Goal: Task Accomplishment & Management: Manage account settings

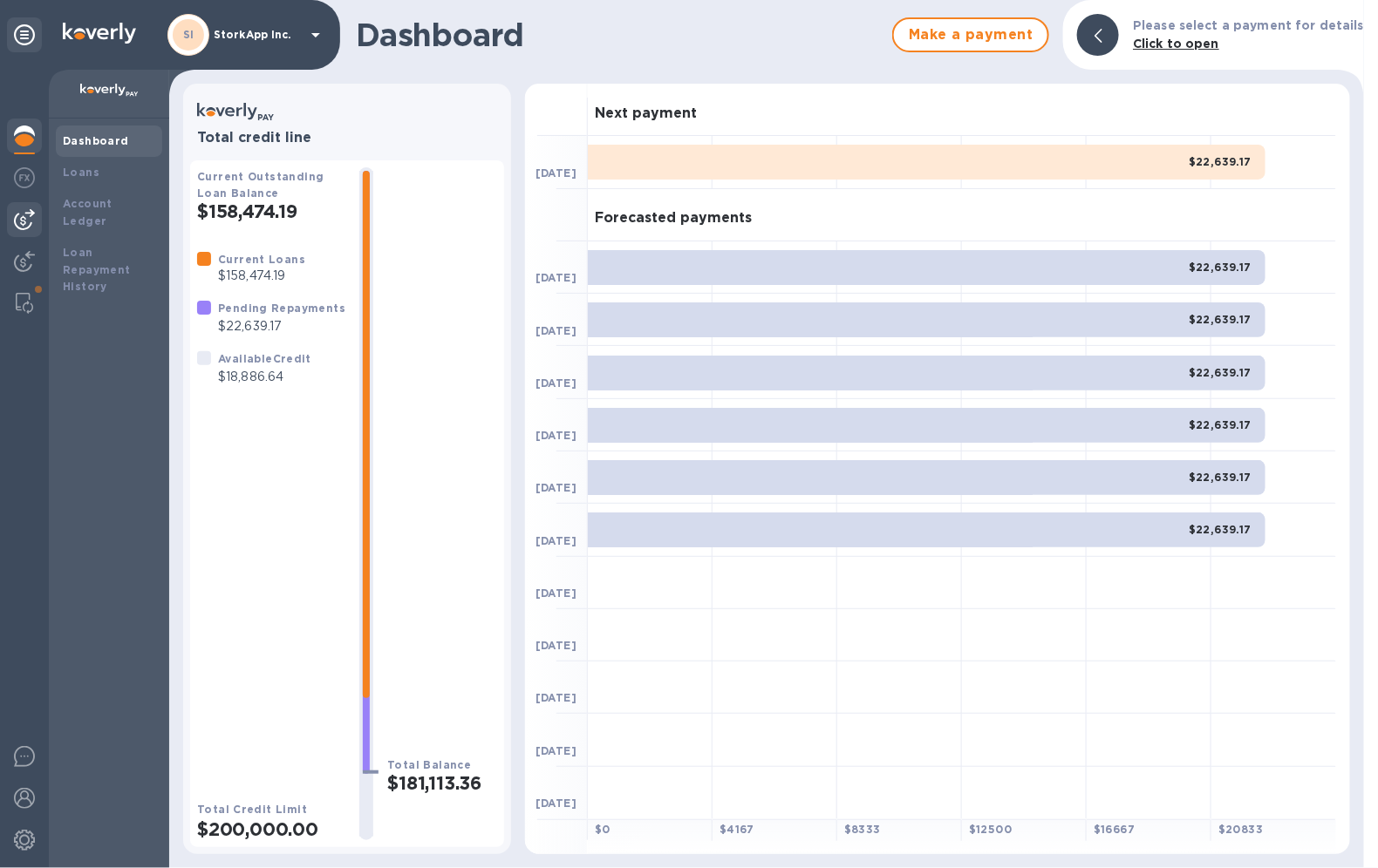
click at [26, 218] on img at bounding box center [25, 220] width 21 height 21
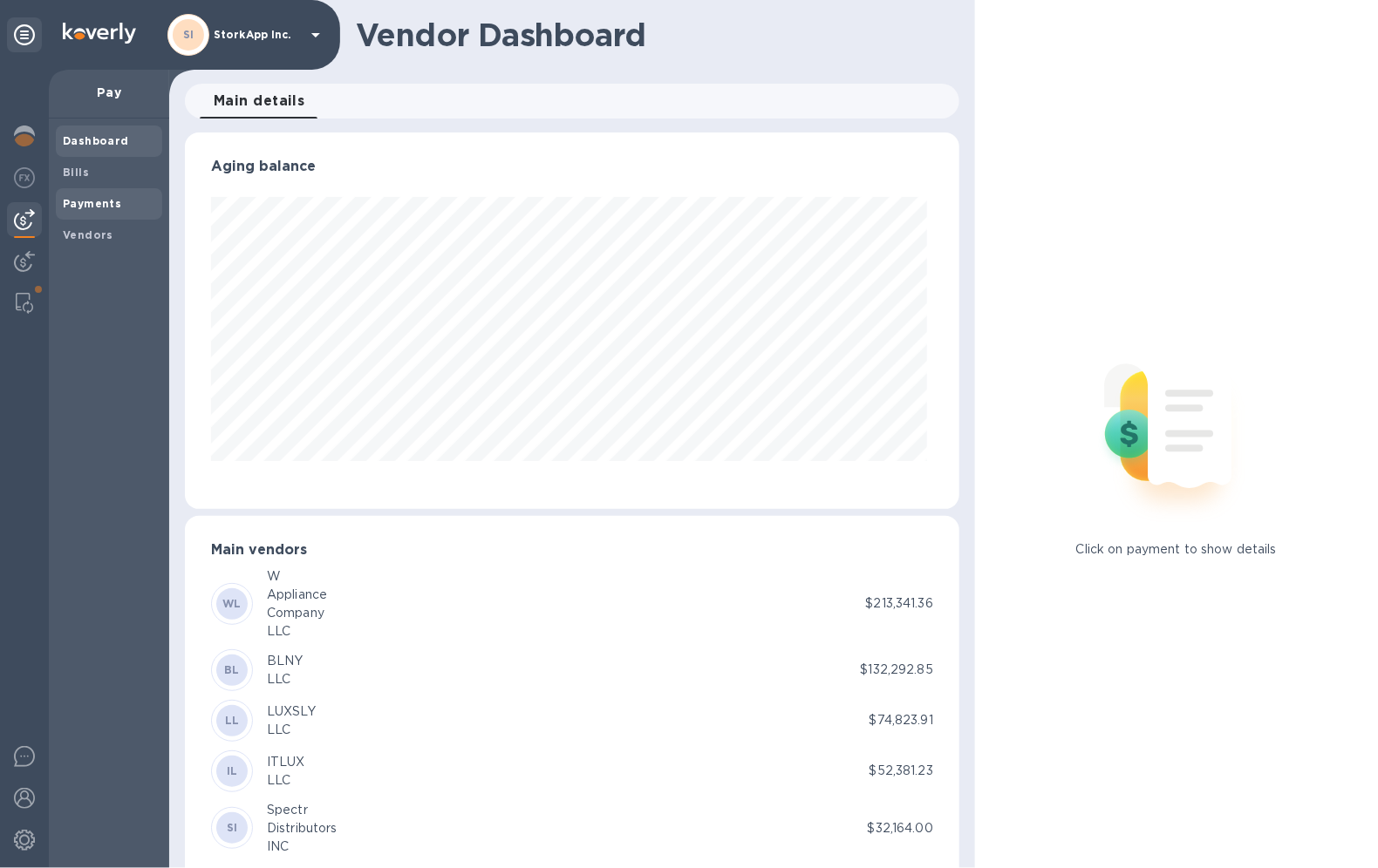
scroll to position [376, 768]
click at [87, 203] on b "Payments" at bounding box center [91, 203] width 58 height 13
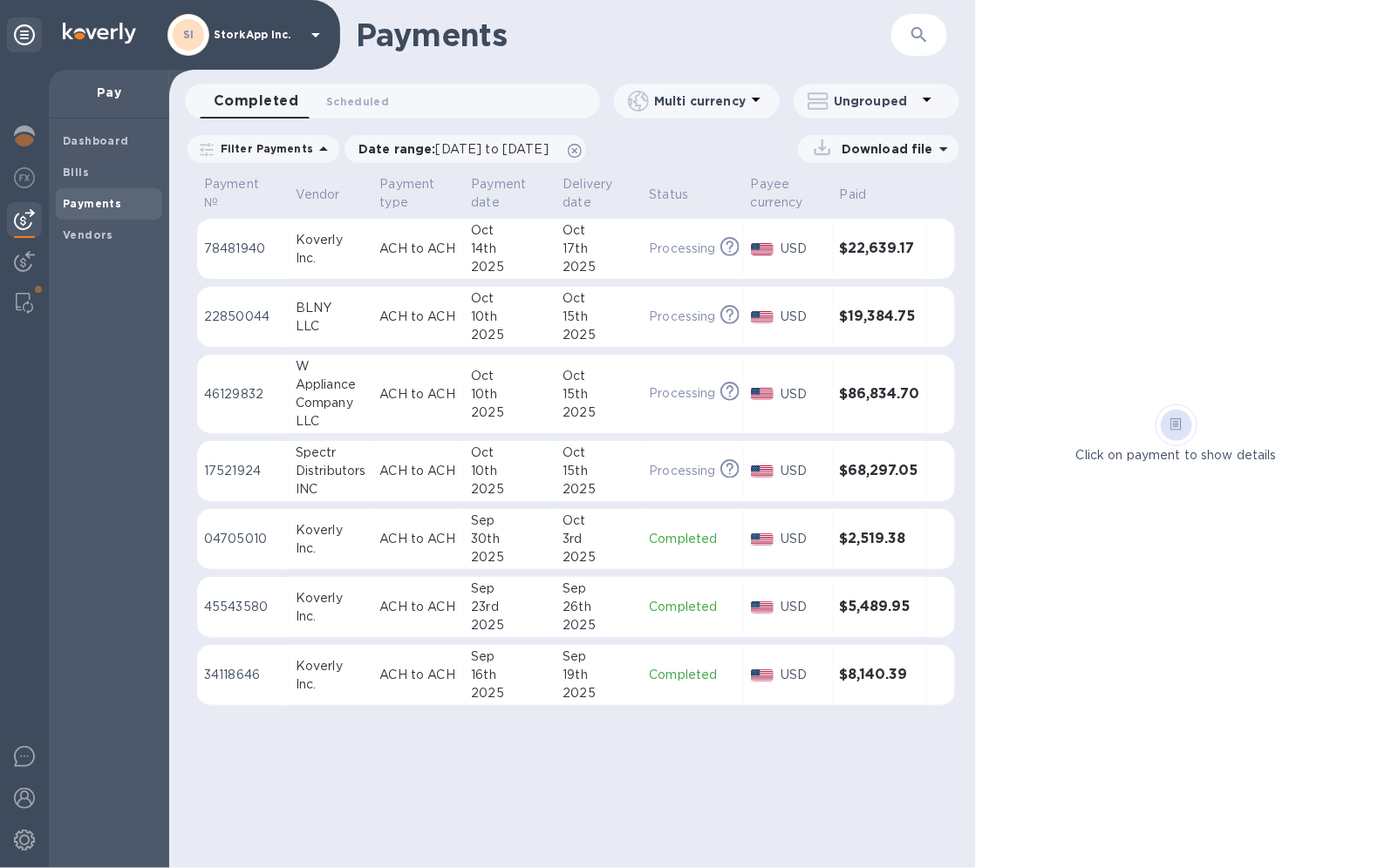
click at [439, 311] on p "ACH to ACH" at bounding box center [419, 317] width 78 height 18
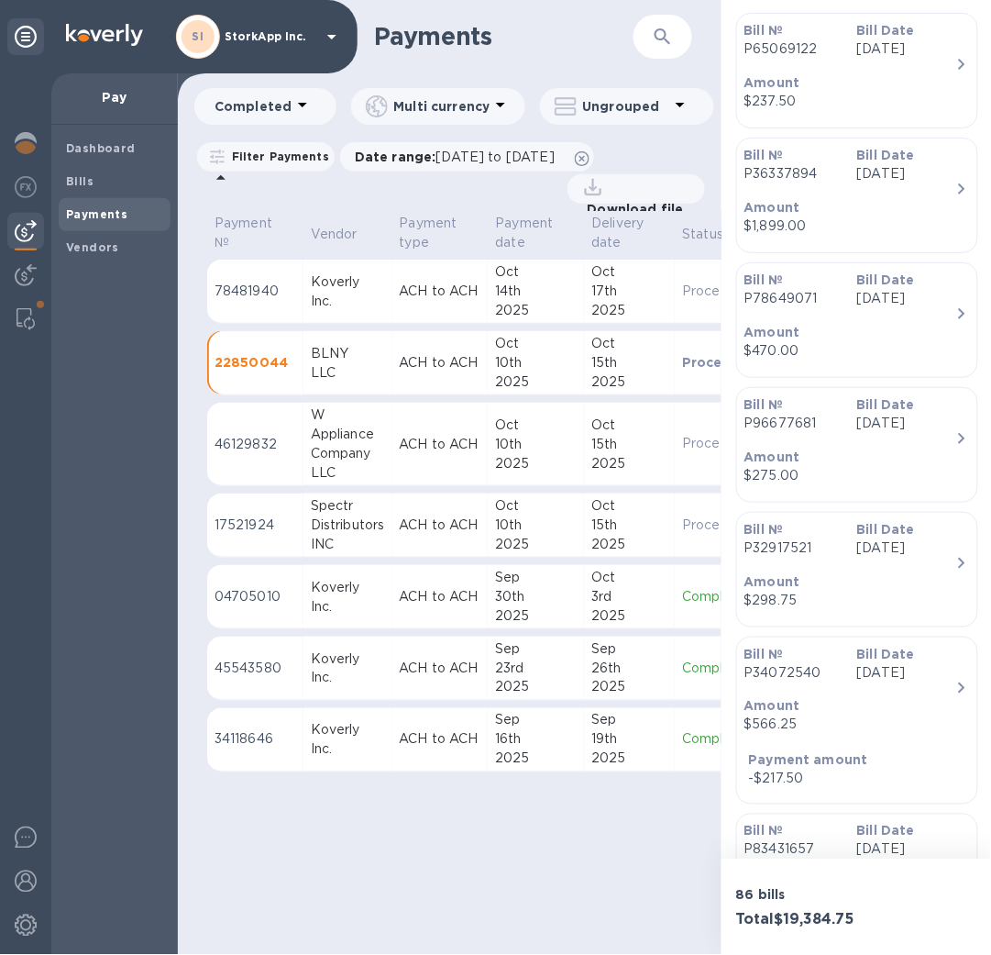
scroll to position [690, 0]
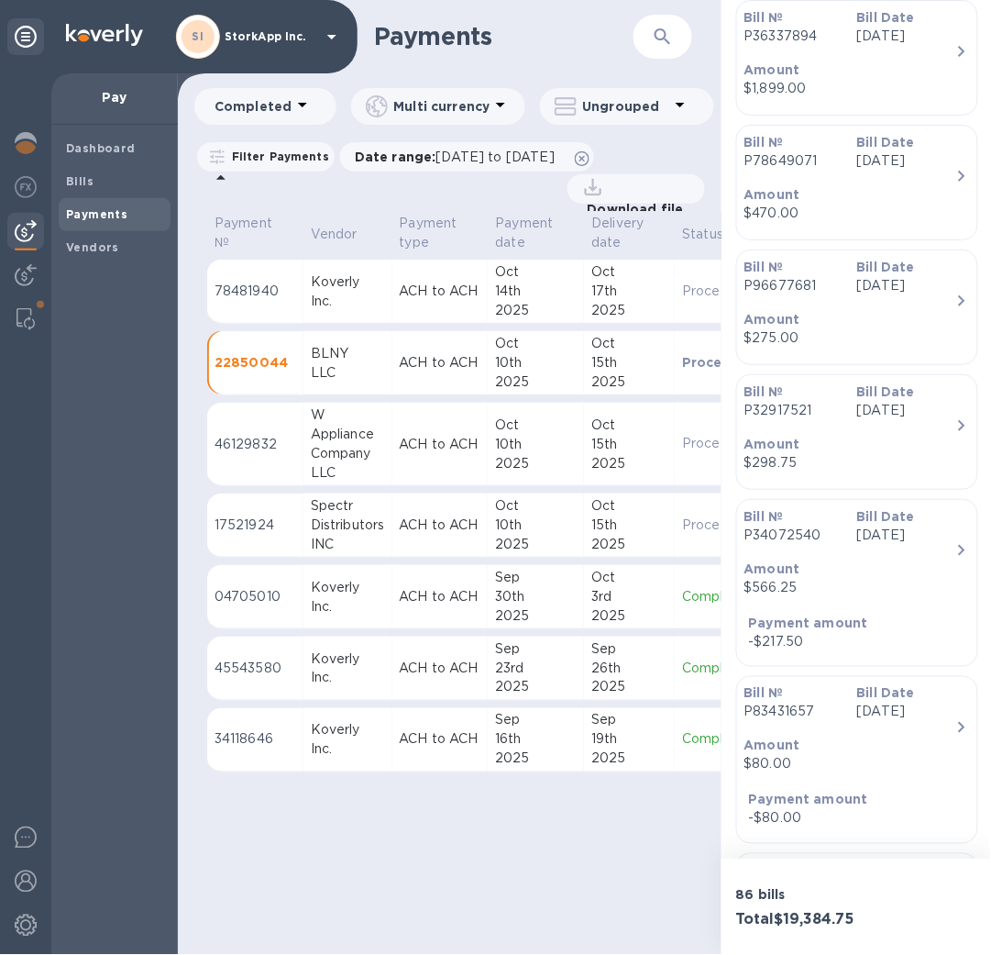
click at [114, 664] on div "Dashboard Bills Payments Vendors" at bounding box center [114, 540] width 127 height 830
click at [23, 142] on img at bounding box center [26, 143] width 22 height 22
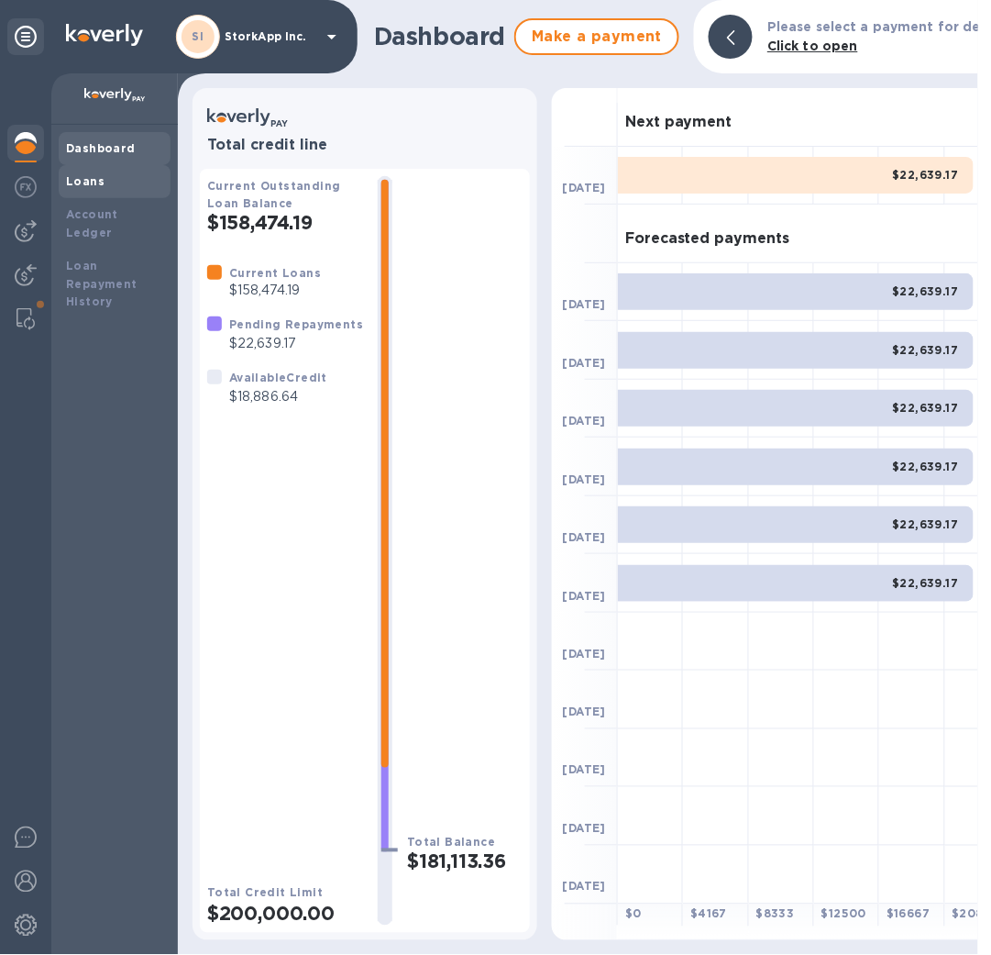
click at [113, 176] on div "Loans" at bounding box center [114, 181] width 97 height 18
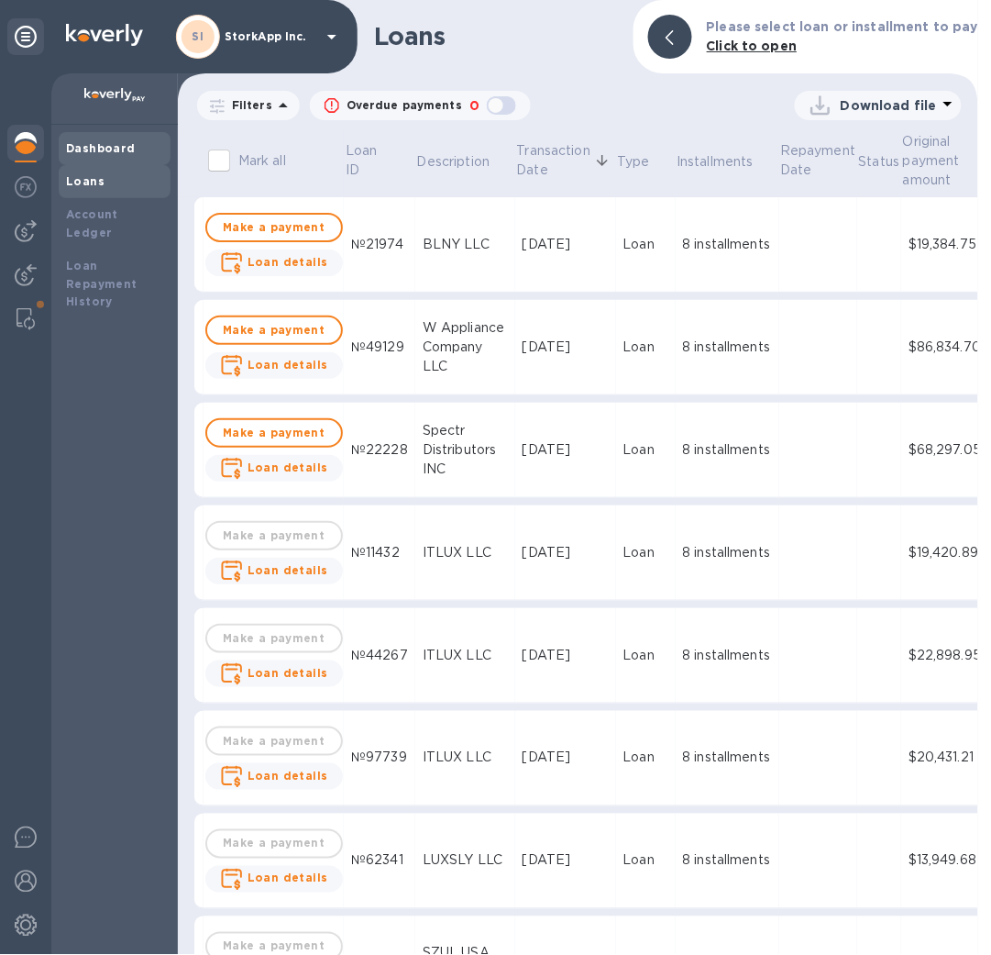
click at [75, 149] on b "Dashboard" at bounding box center [101, 148] width 70 height 14
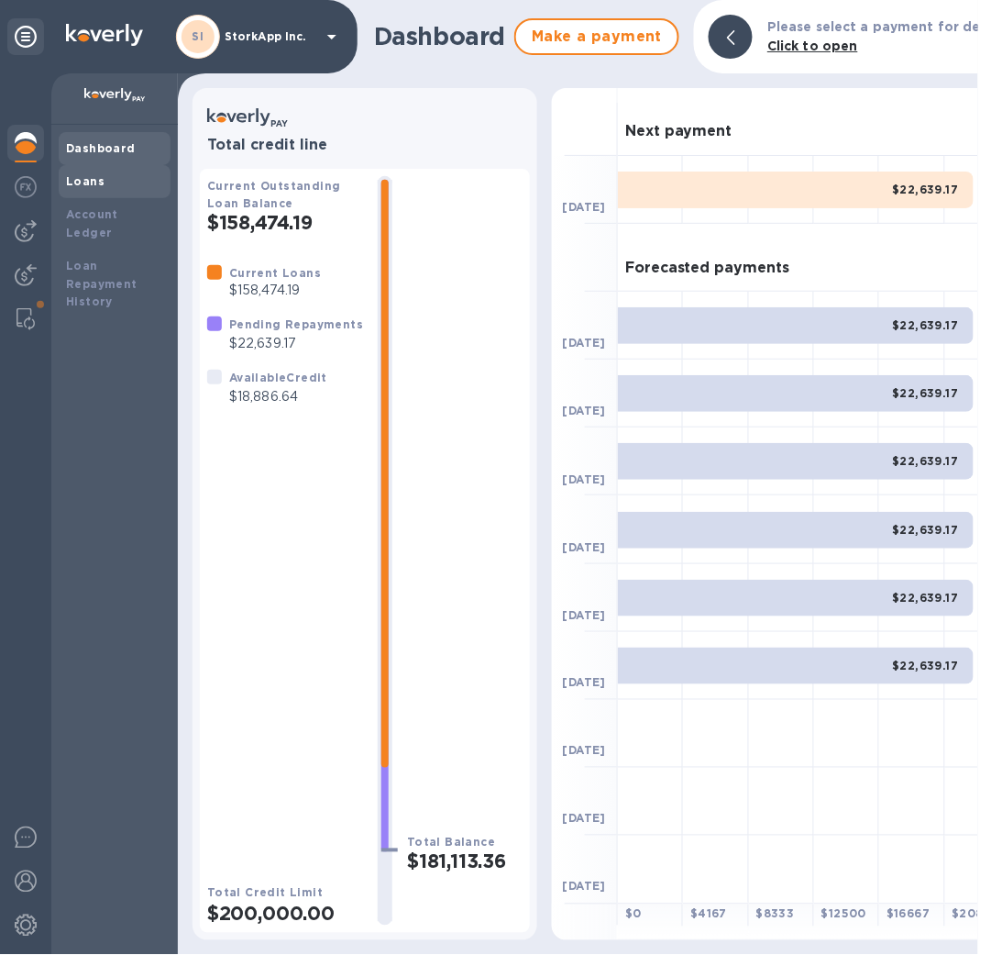
click at [100, 176] on b "Loans" at bounding box center [85, 181] width 39 height 14
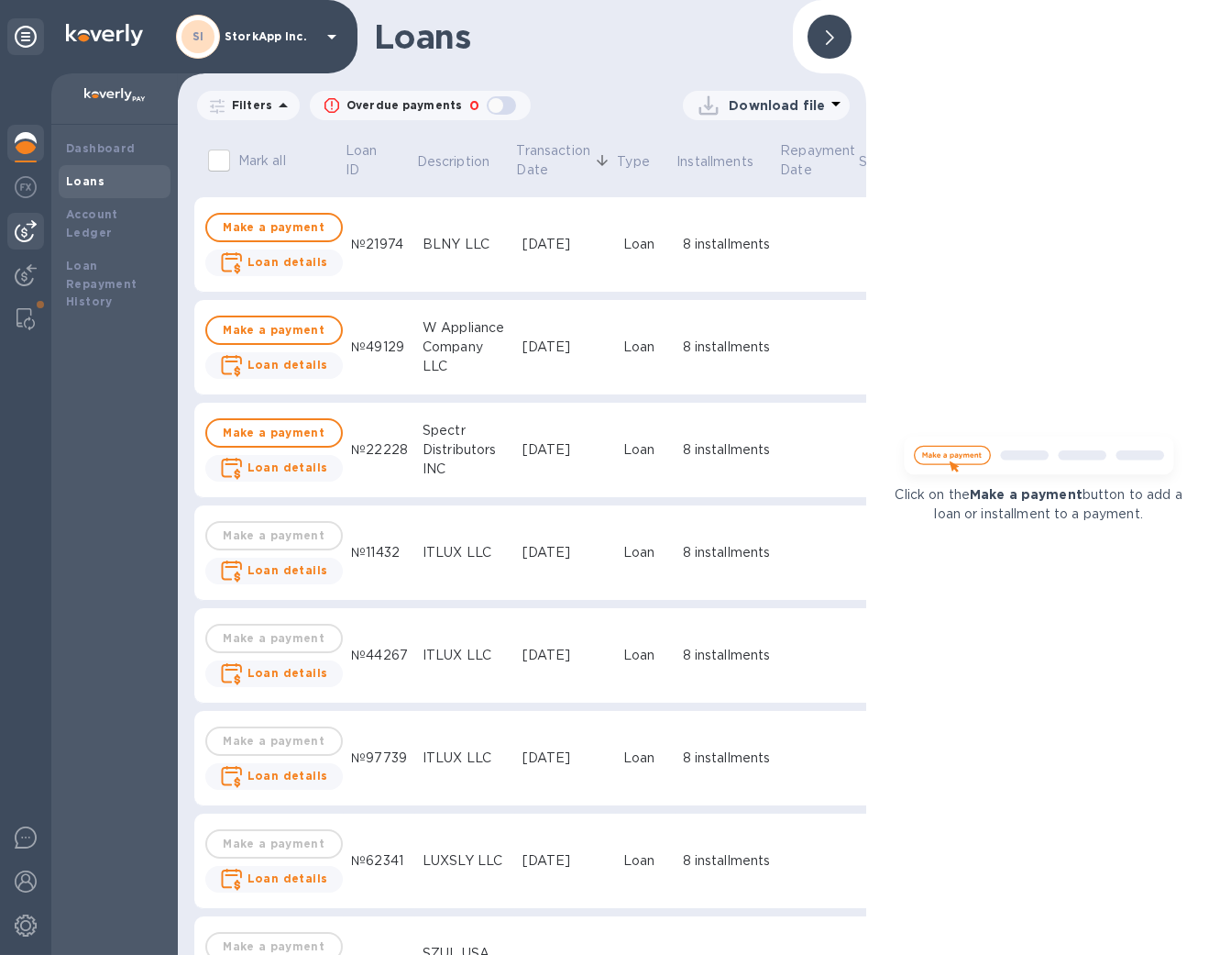
click at [26, 226] on img at bounding box center [26, 231] width 22 height 22
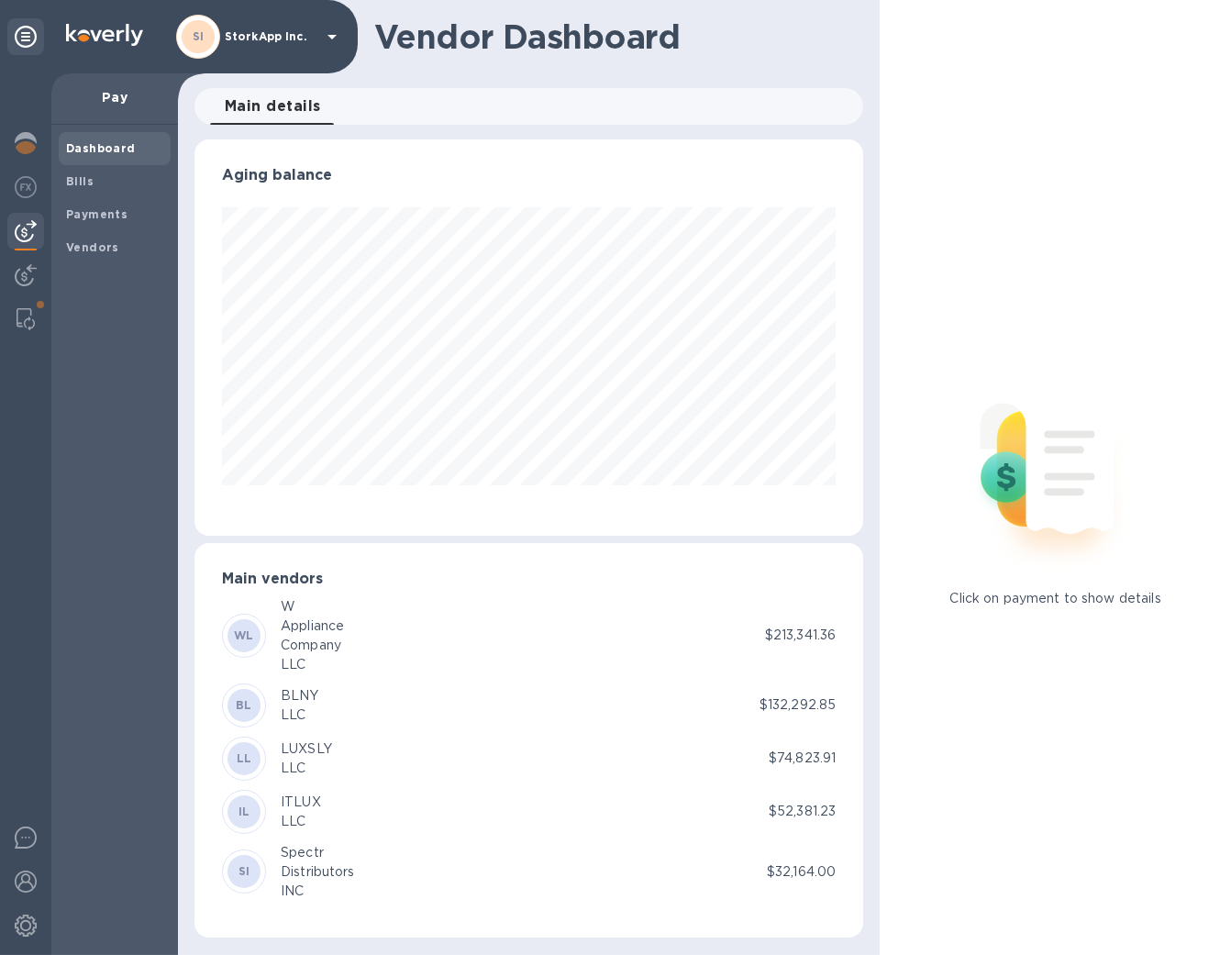
scroll to position [396, 668]
click at [94, 183] on span "Bills" at bounding box center [114, 181] width 97 height 18
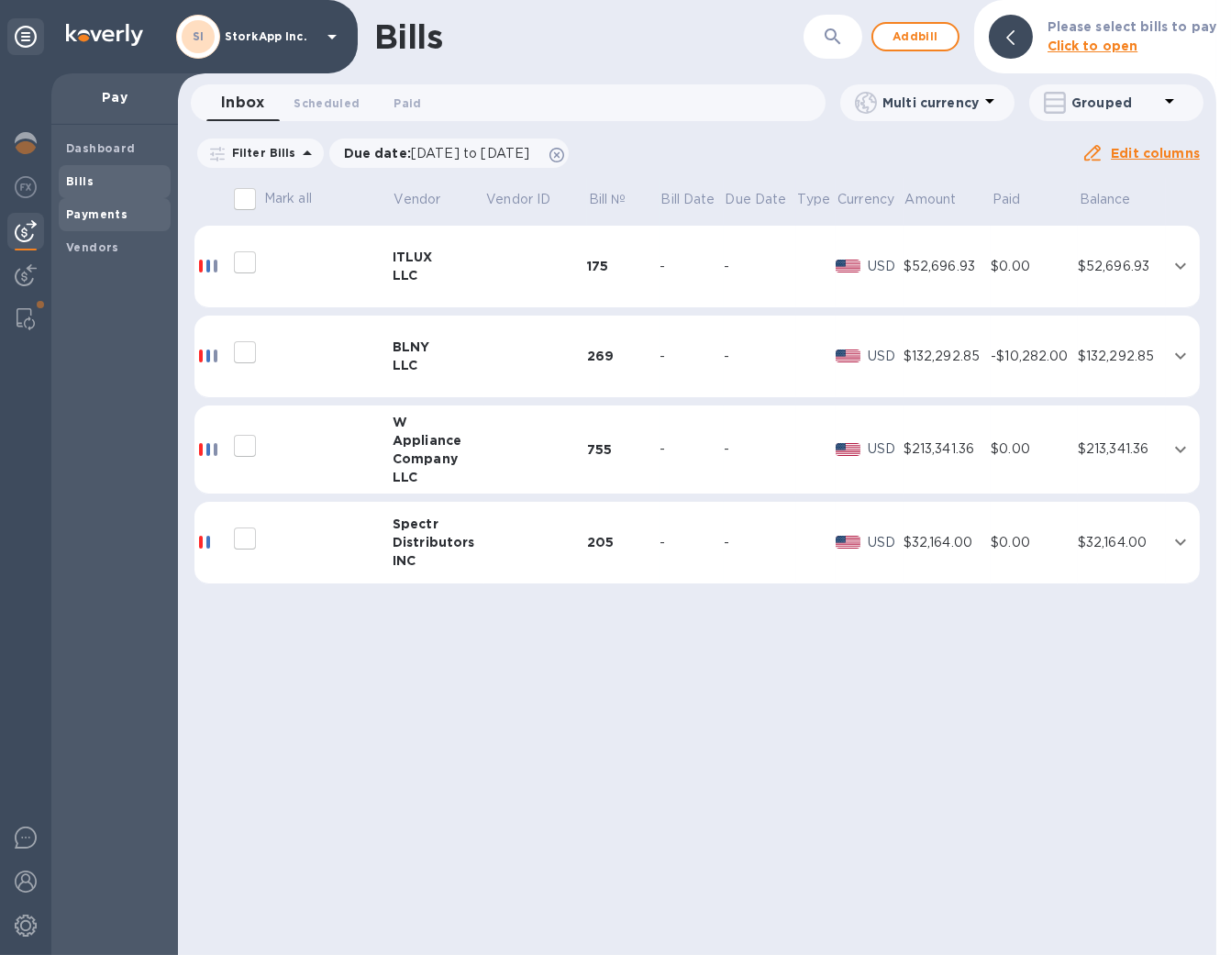
click at [77, 216] on b "Payments" at bounding box center [96, 214] width 61 height 14
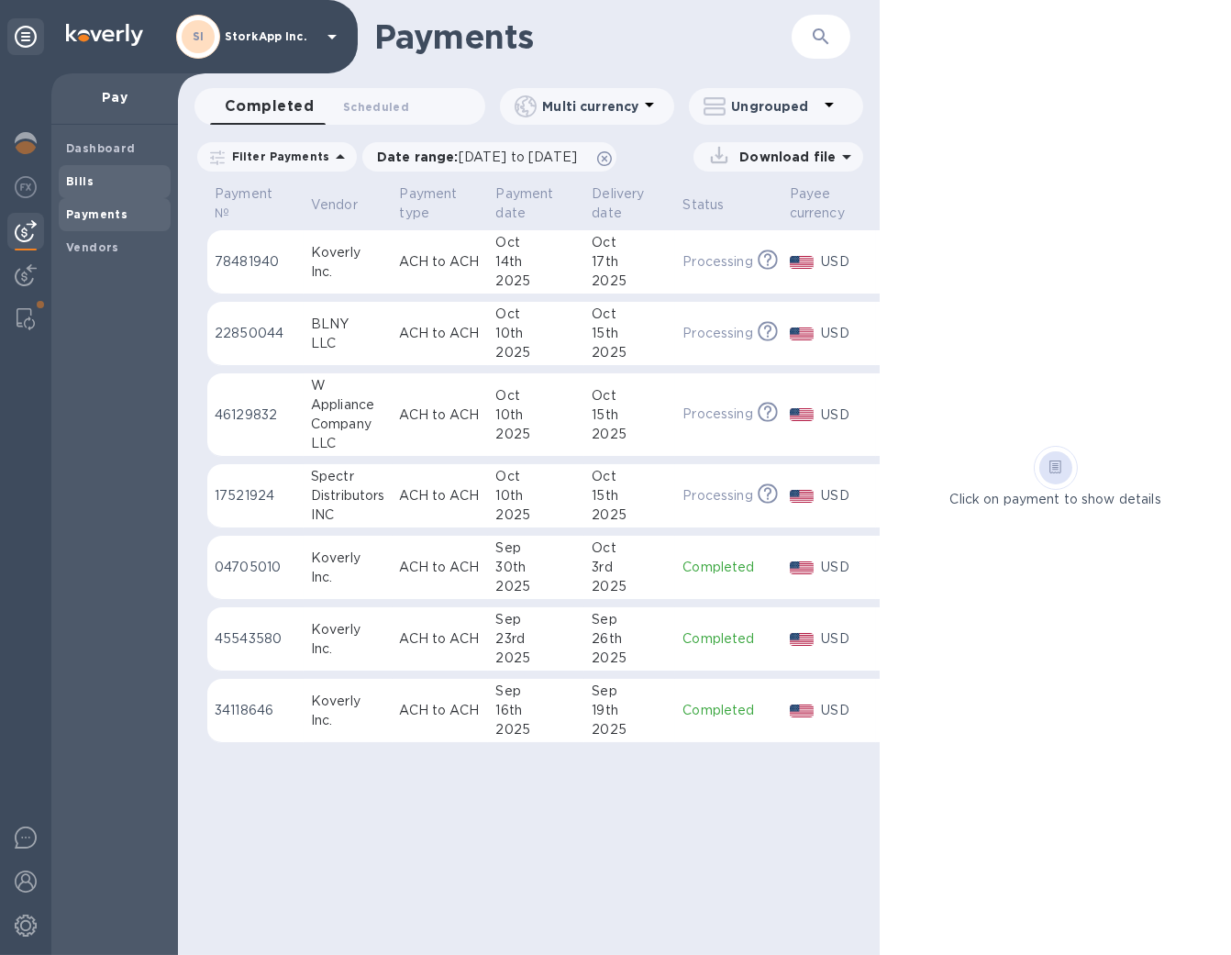
click at [94, 172] on span "Bills" at bounding box center [114, 181] width 97 height 18
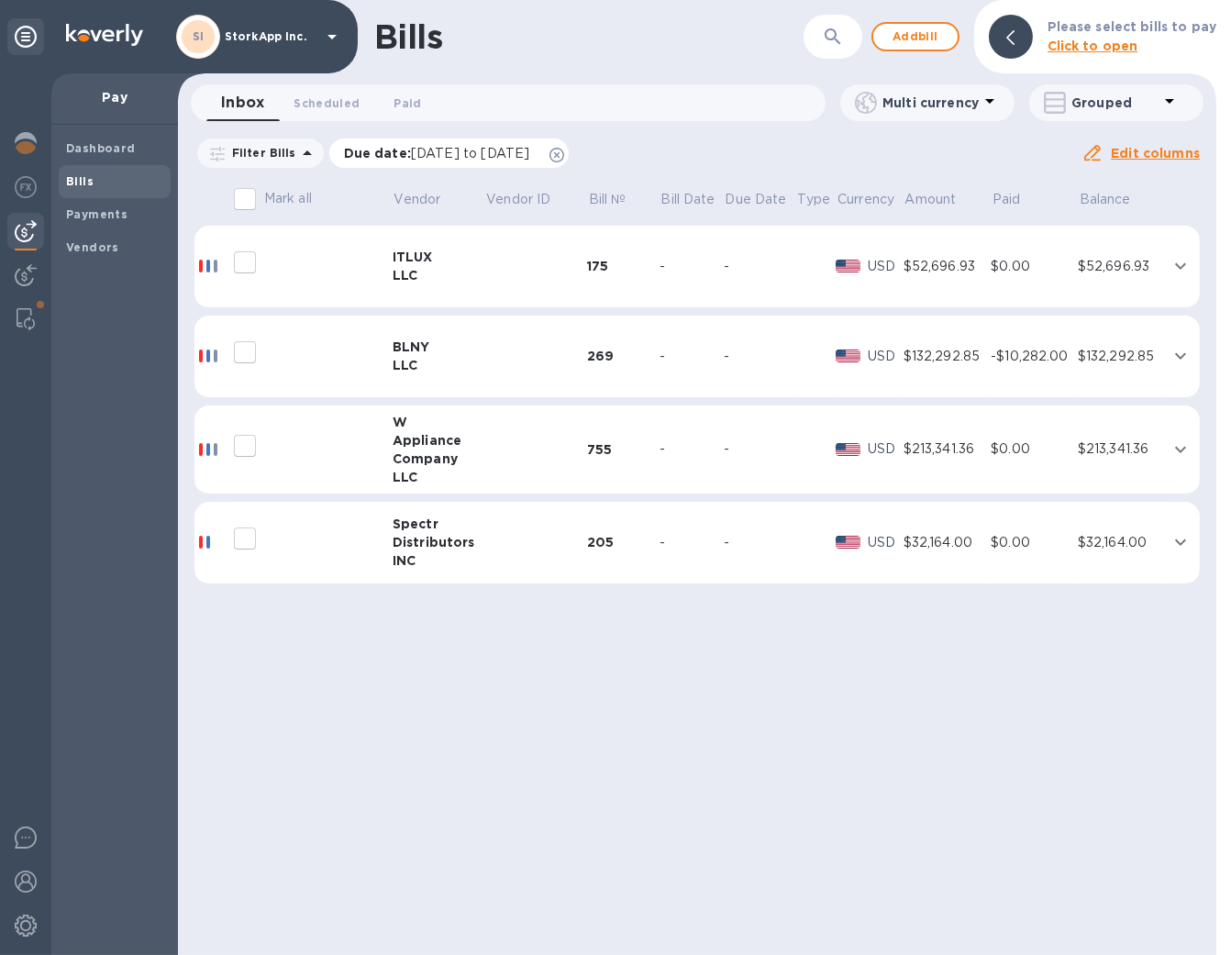
click at [529, 153] on span "[DATE] to [DATE]" at bounding box center [470, 153] width 118 height 15
click at [564, 157] on icon at bounding box center [556, 155] width 15 height 15
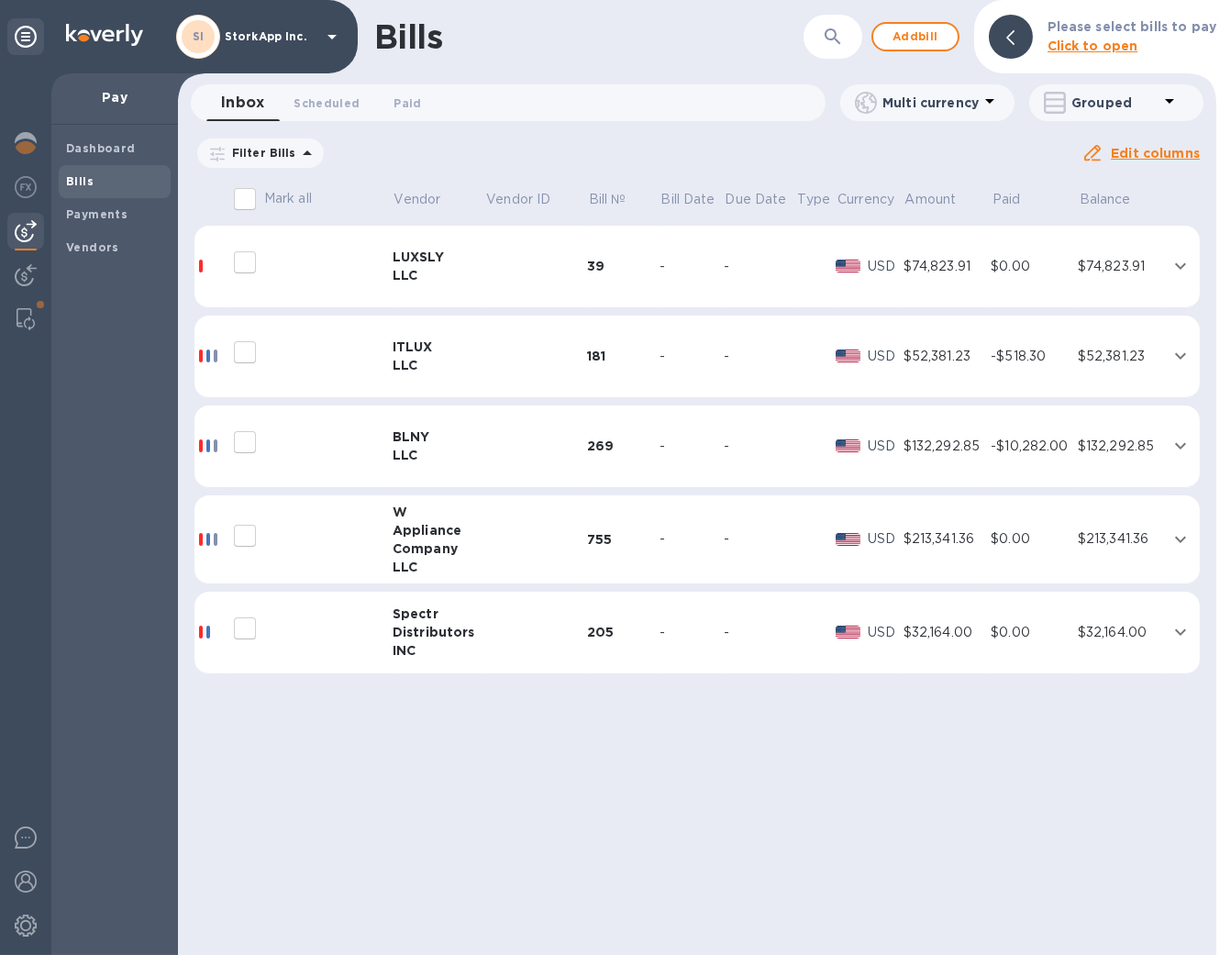
click at [897, 875] on div "Bills ​ Add bill Please select bills to pay Click to open Inbox 0 Scheduled 0 P…" at bounding box center [697, 477] width 1038 height 955
click at [25, 322] on img at bounding box center [26, 319] width 18 height 22
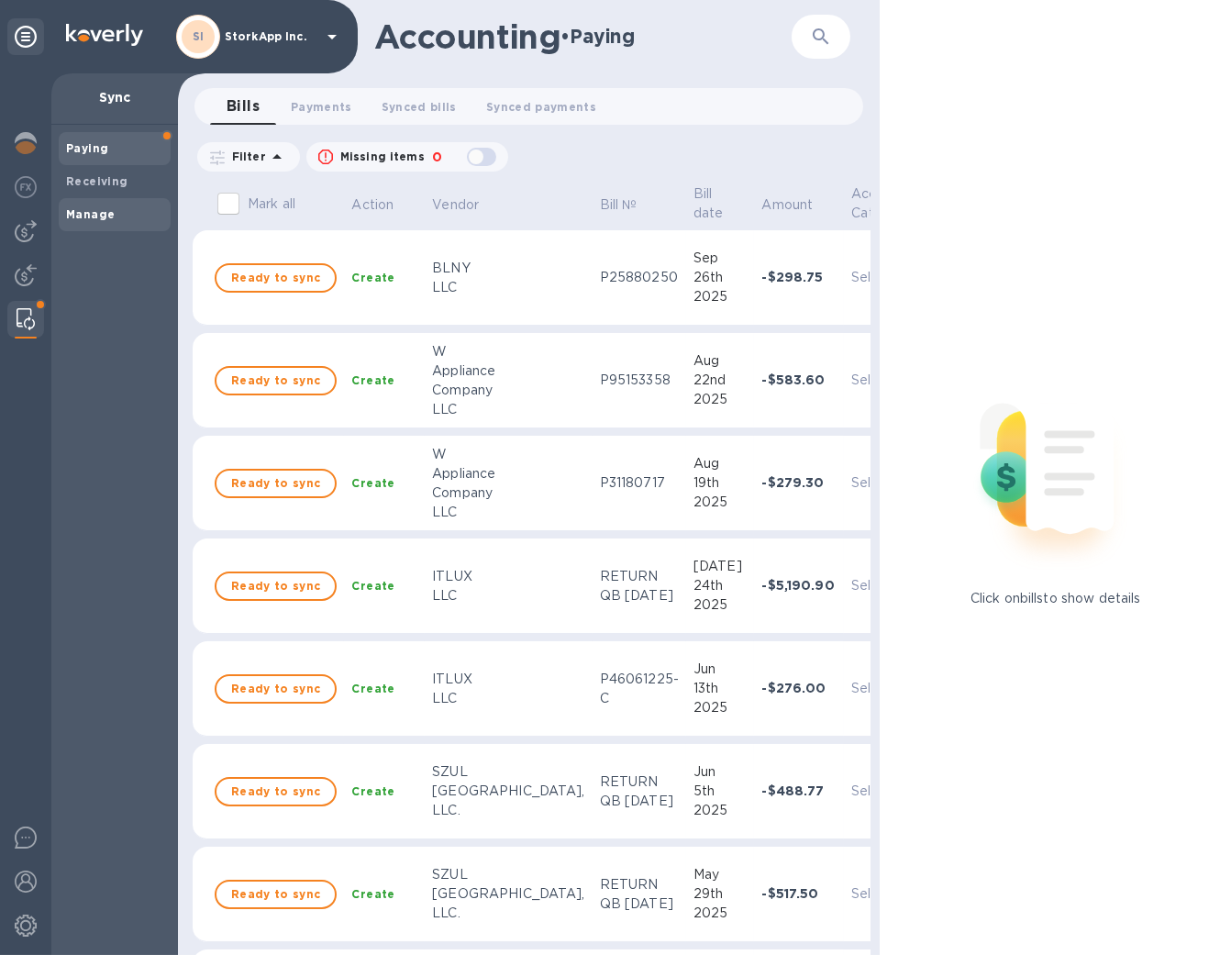
click at [112, 209] on span "Manage" at bounding box center [114, 214] width 97 height 18
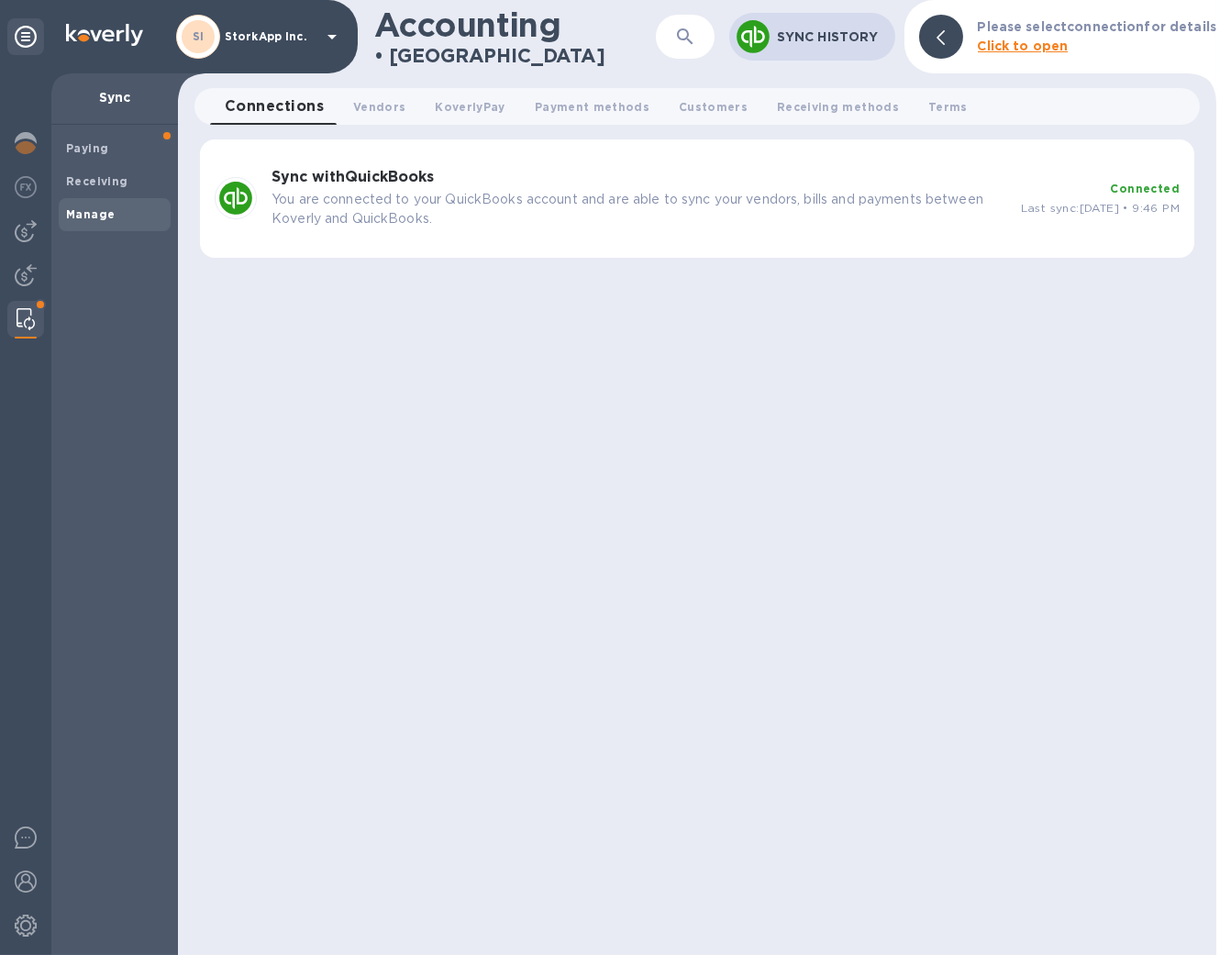
click at [790, 214] on p "You are connected to your QuickBooks account and are able to sync your vendors,…" at bounding box center [638, 209] width 734 height 39
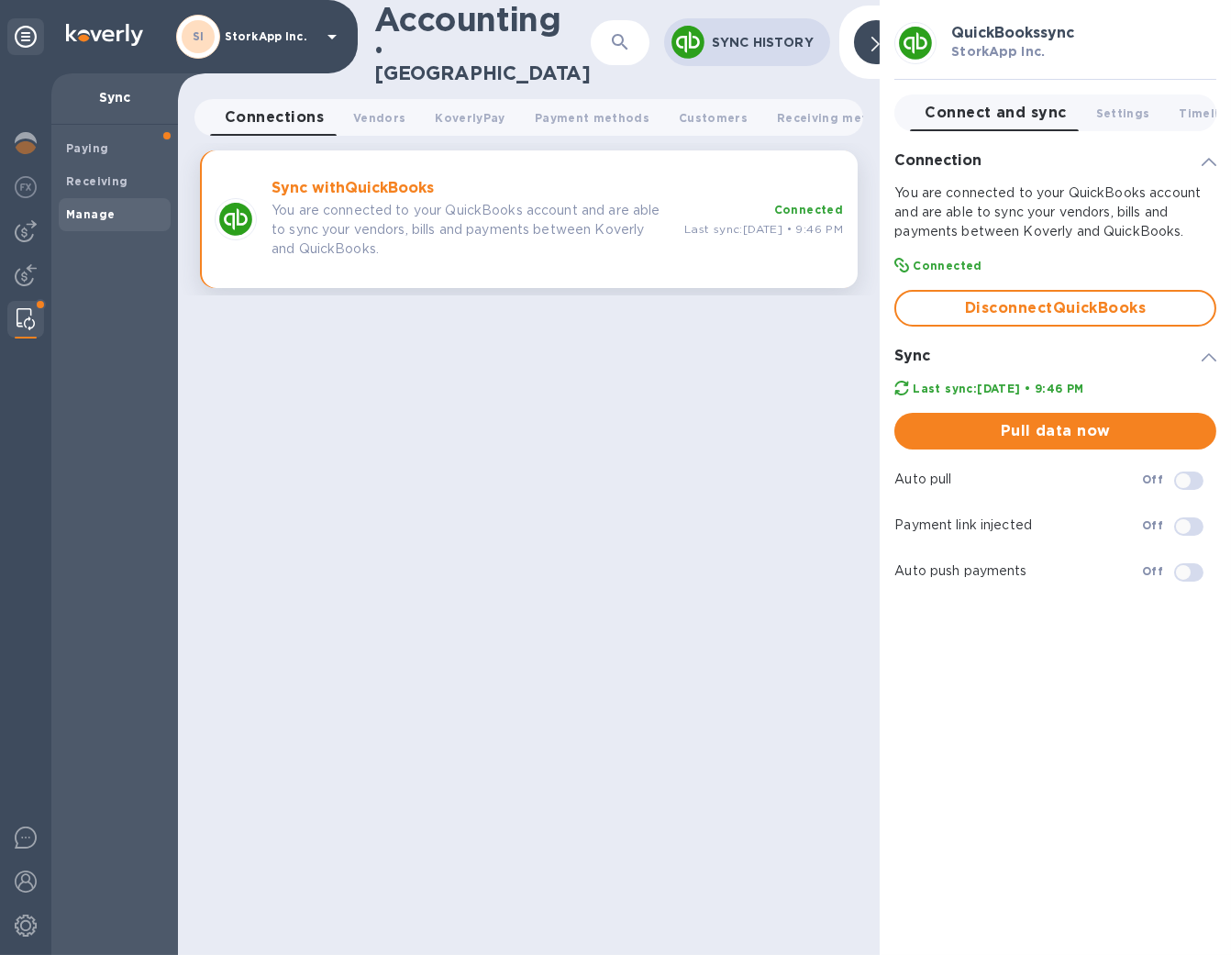
click at [1179, 477] on input "checkbox" at bounding box center [1183, 480] width 94 height 31
checkbox input "true"
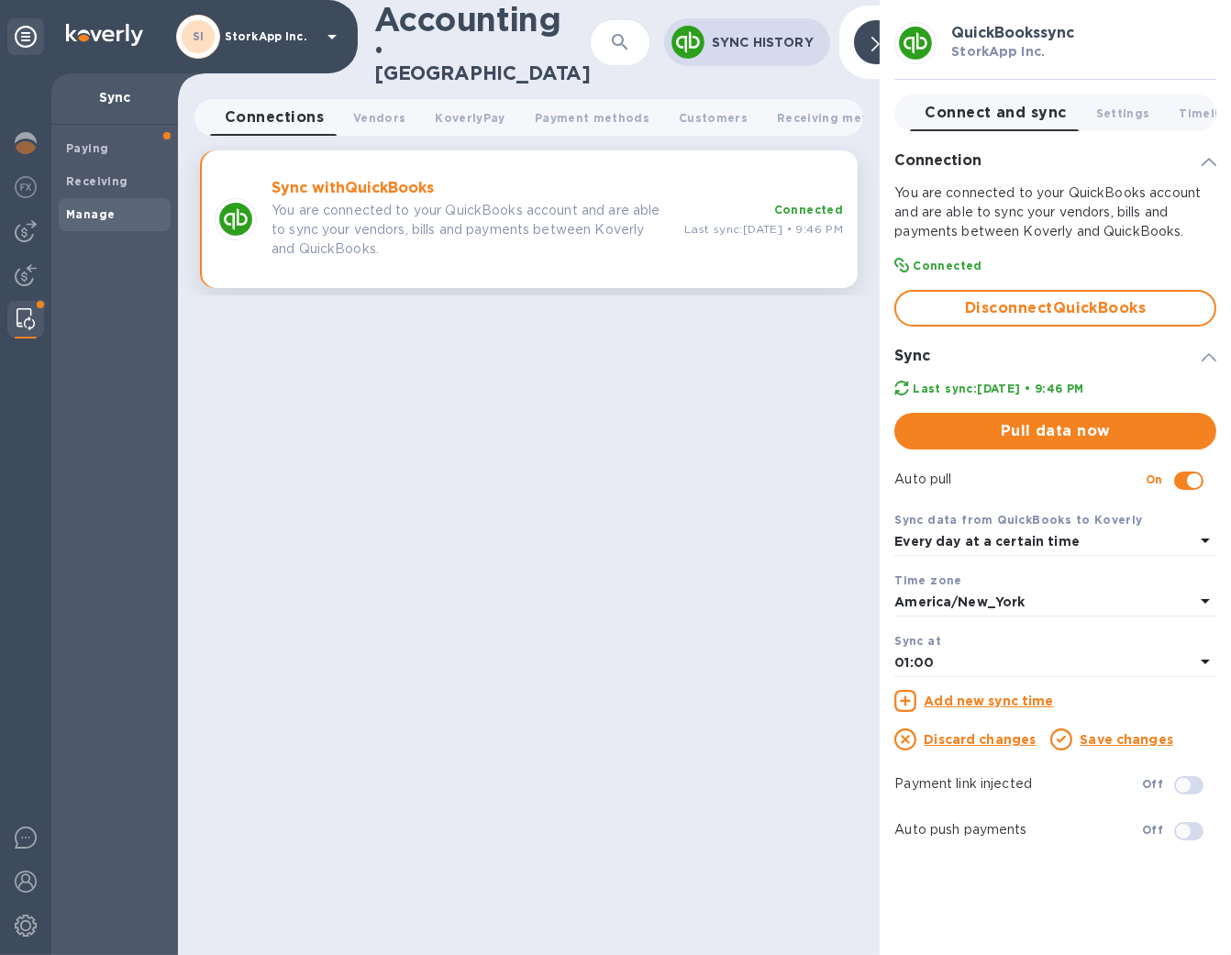
click at [1086, 533] on div "Every day at a certain time" at bounding box center [1044, 542] width 300 height 26
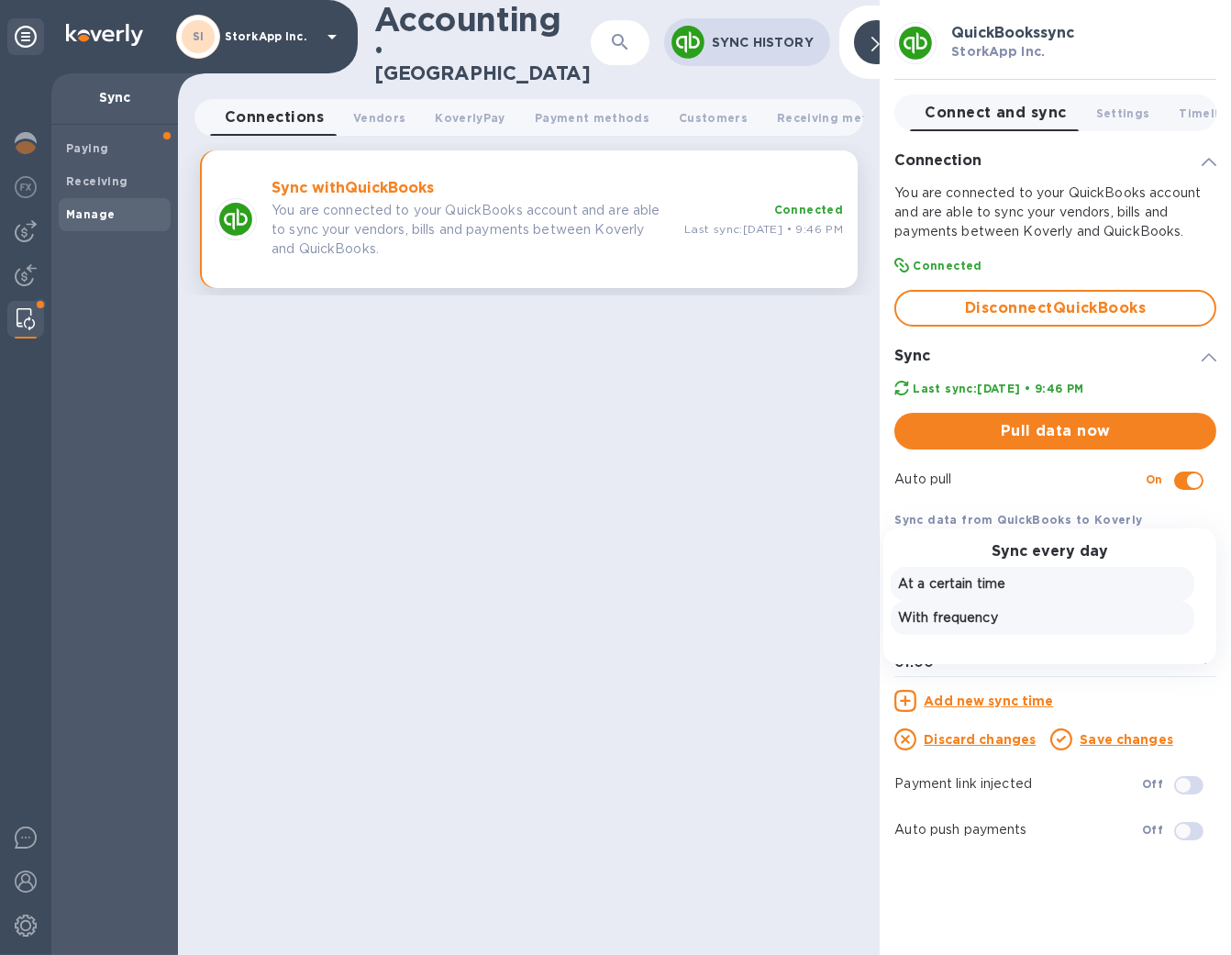
click at [971, 617] on p "With frequency" at bounding box center [1042, 617] width 289 height 19
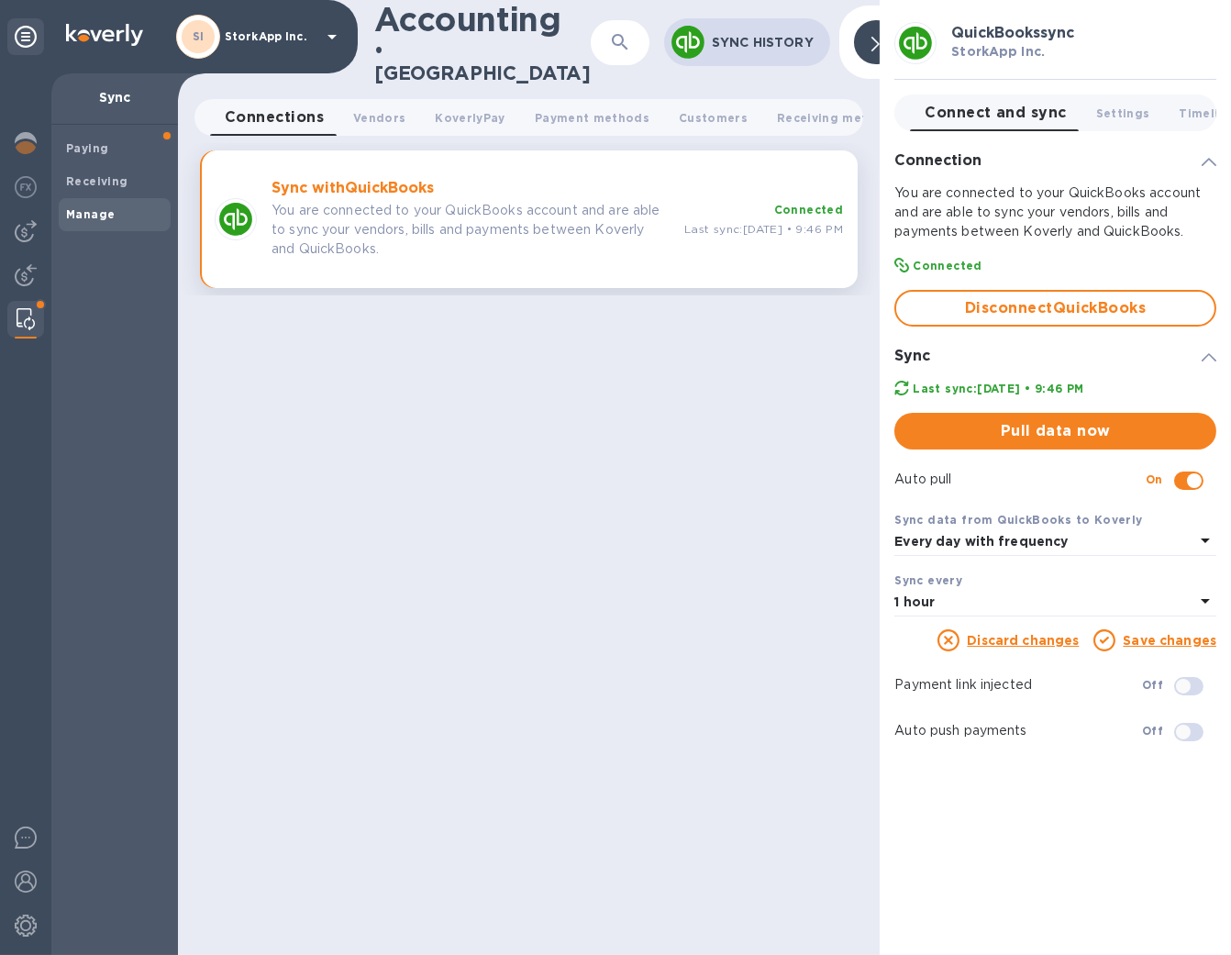
click at [1161, 635] on link "Save changes" at bounding box center [1169, 640] width 94 height 15
click at [27, 225] on img at bounding box center [26, 231] width 22 height 22
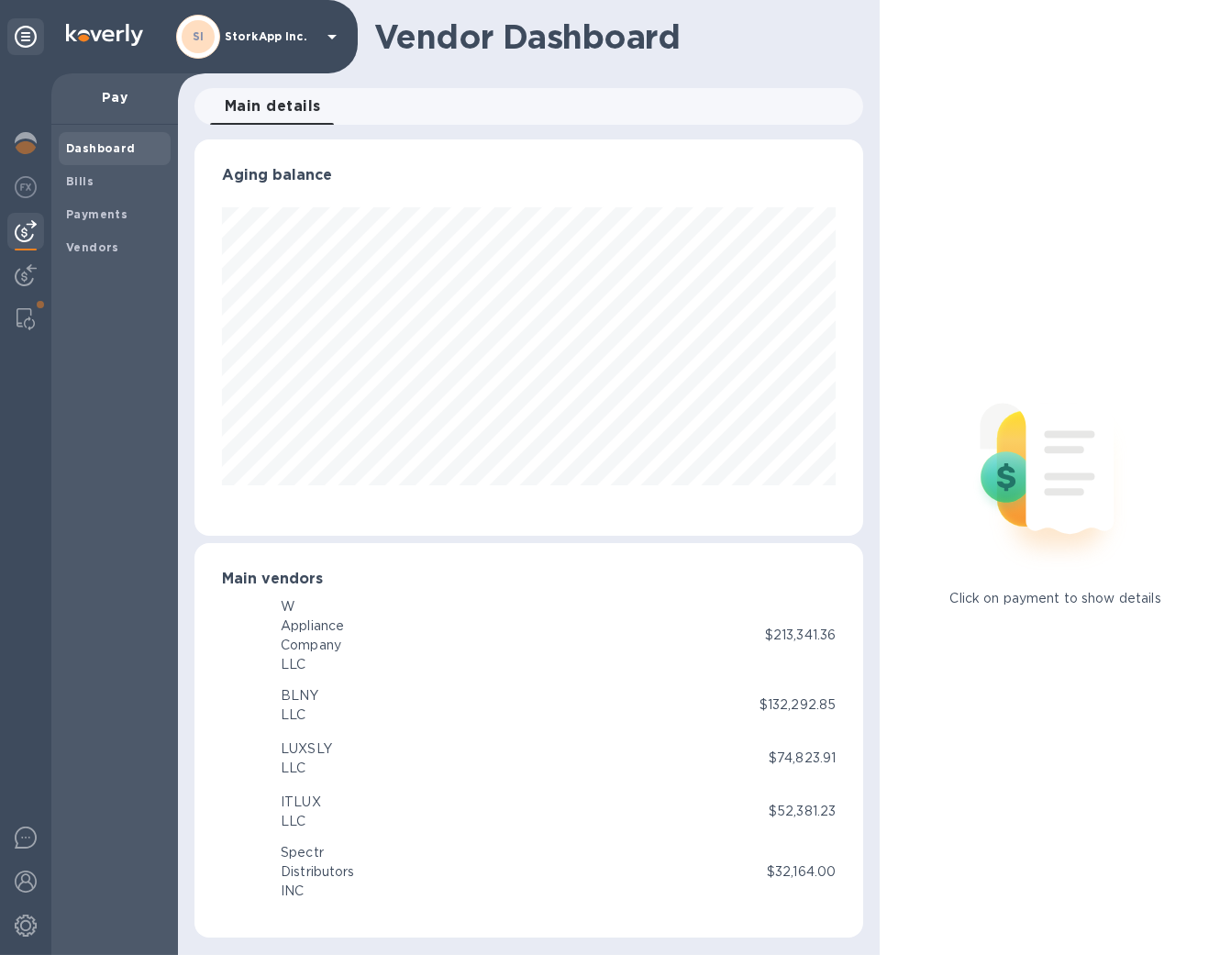
scroll to position [396, 668]
click at [72, 181] on b "Bills" at bounding box center [80, 181] width 28 height 14
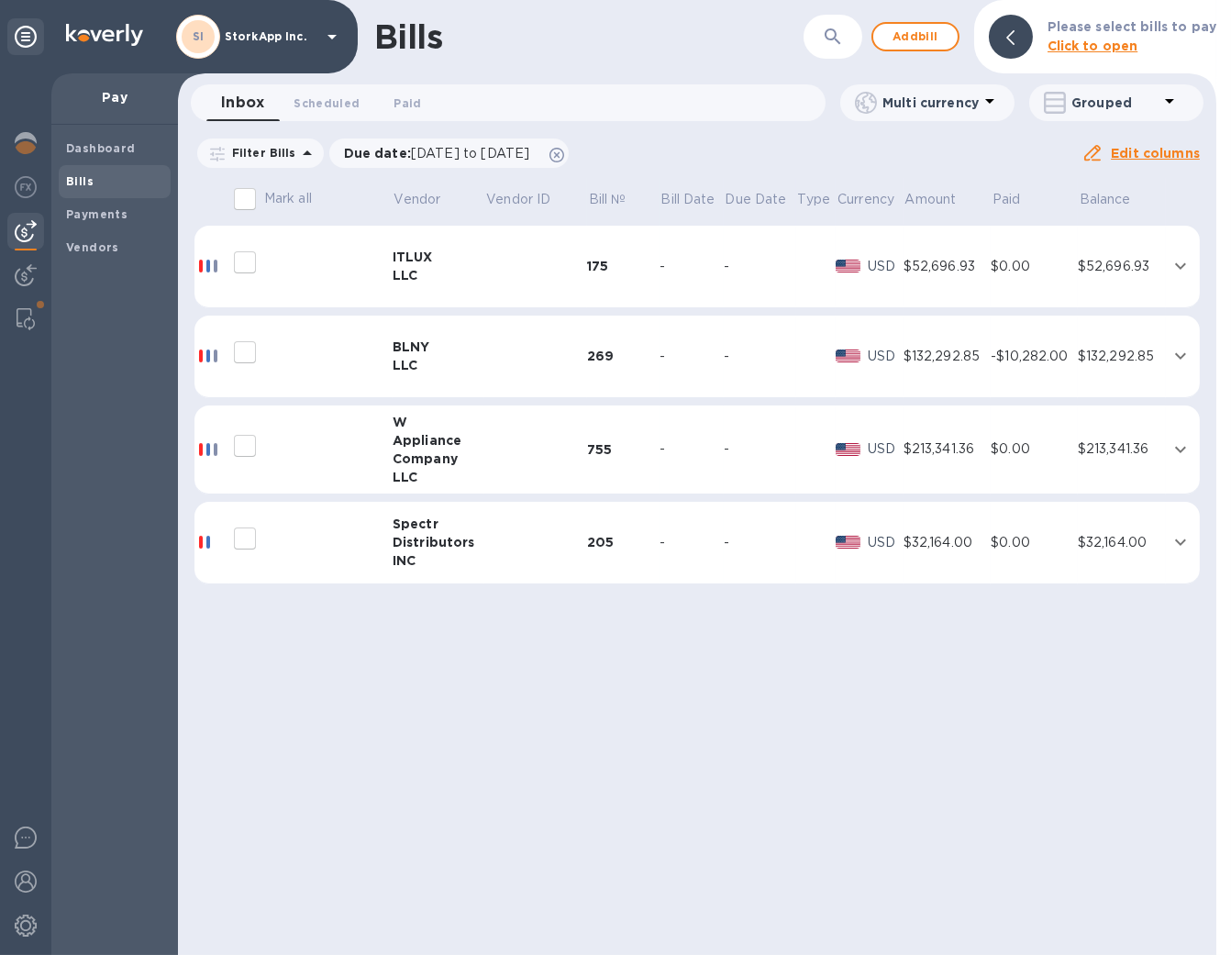
click at [436, 260] on div "ITLUX" at bounding box center [438, 257] width 93 height 18
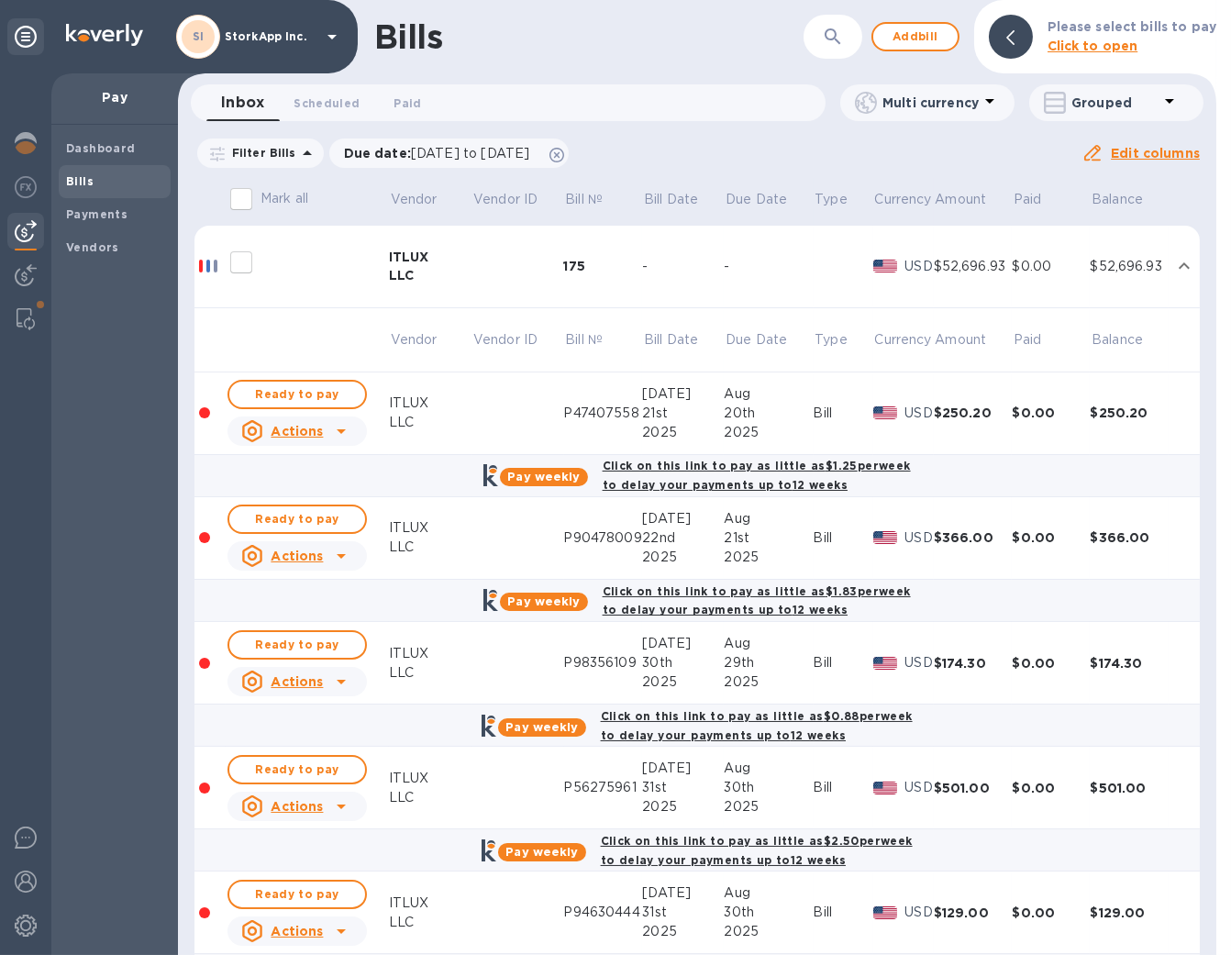
click at [85, 179] on b "Bills" at bounding box center [80, 181] width 28 height 14
click at [87, 252] on span "Vendors" at bounding box center [92, 247] width 53 height 18
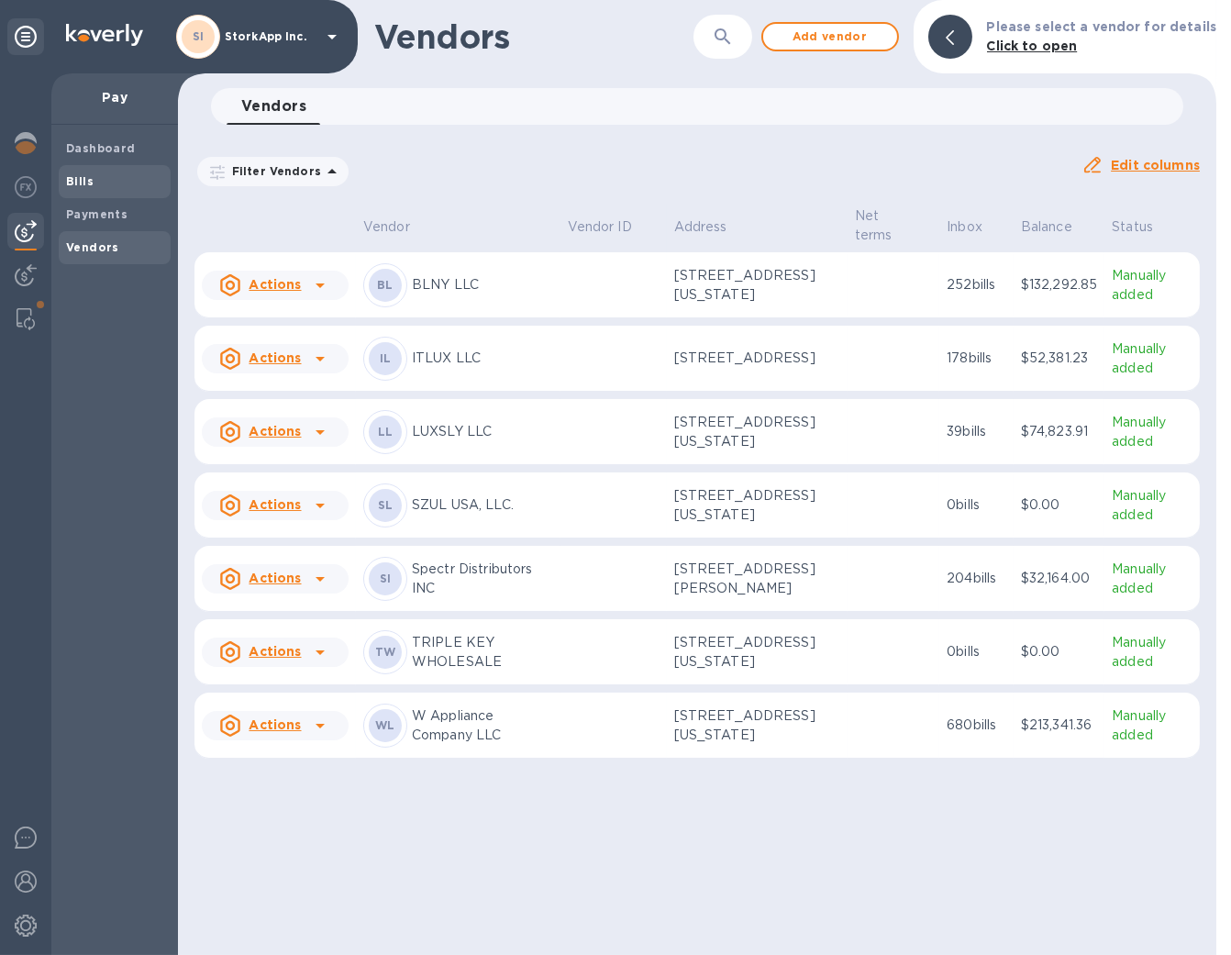
click at [78, 177] on b "Bills" at bounding box center [80, 181] width 28 height 14
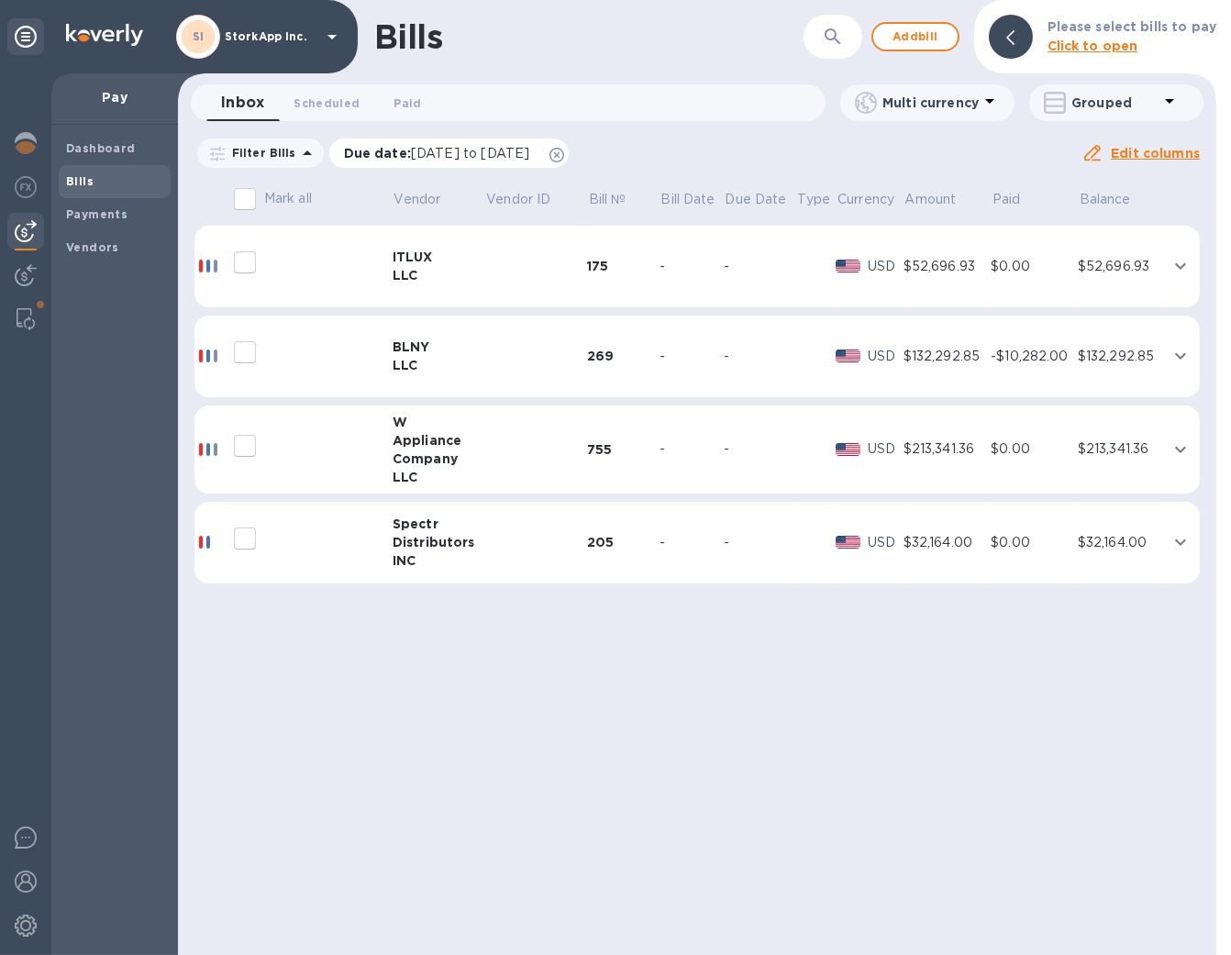
click at [564, 157] on icon at bounding box center [556, 155] width 15 height 15
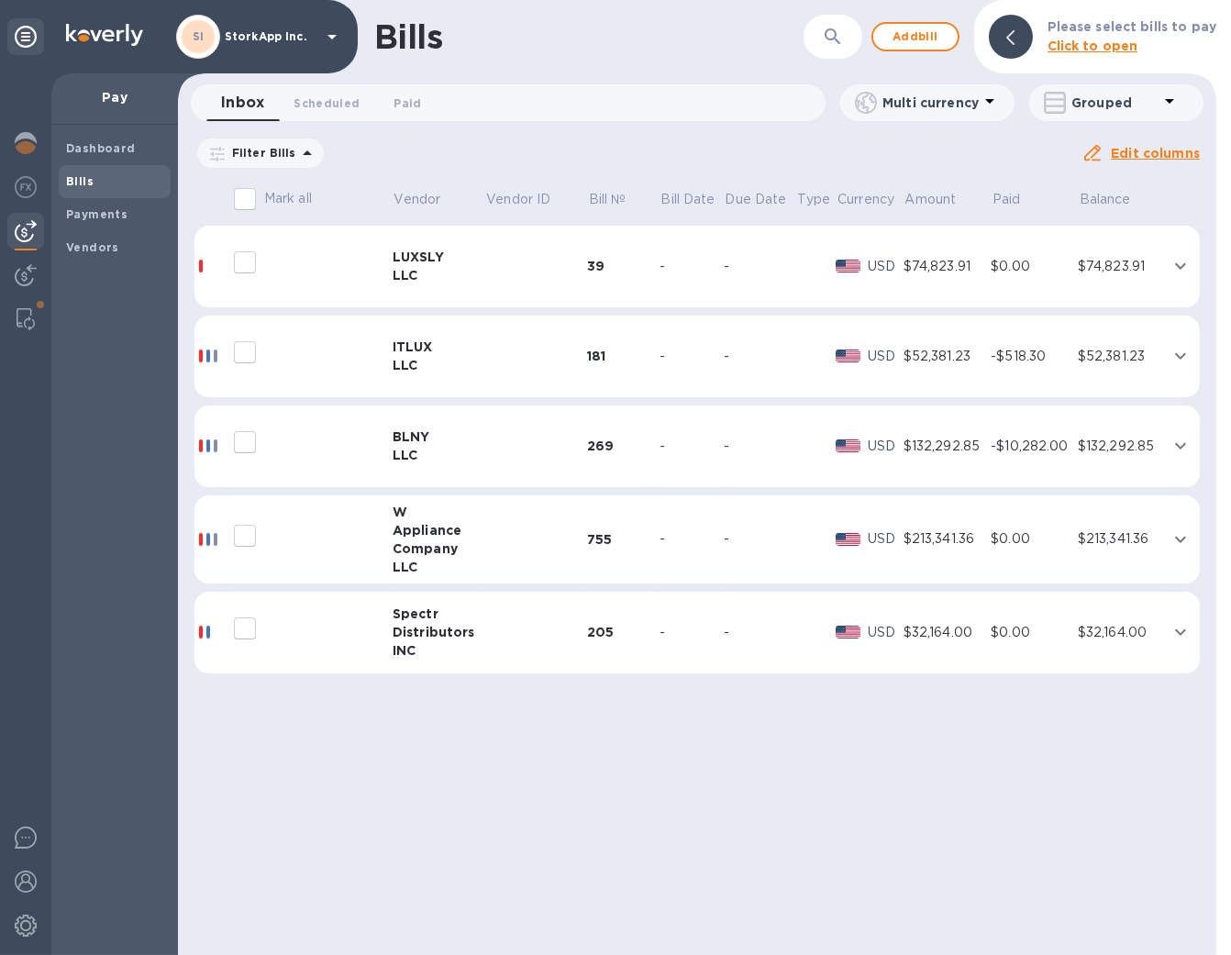
click at [428, 250] on div "LUXSLY" at bounding box center [438, 257] width 93 height 18
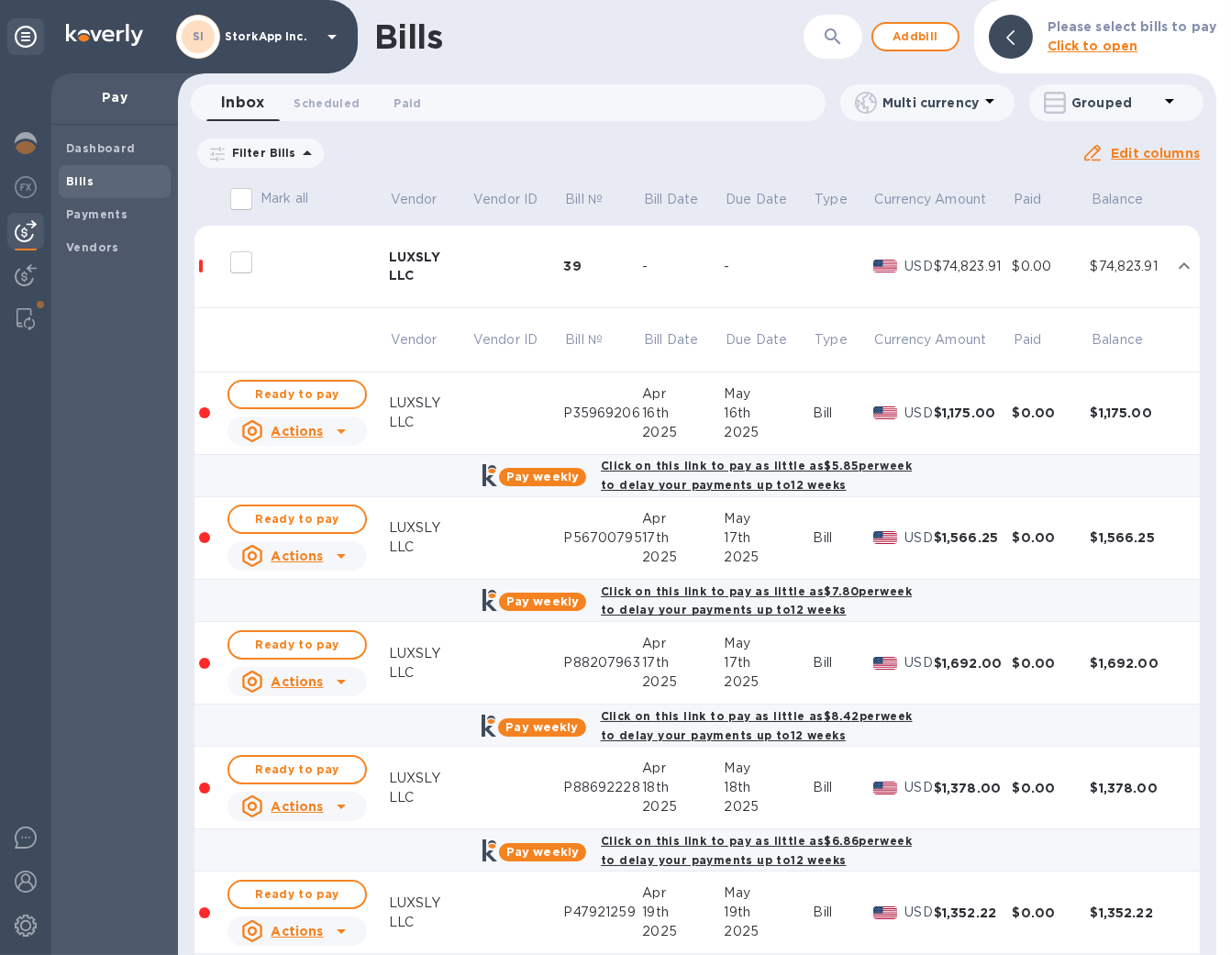
click at [308, 426] on u "Actions" at bounding box center [297, 431] width 52 height 15
click at [282, 499] on b "Delete" at bounding box center [302, 505] width 46 height 15
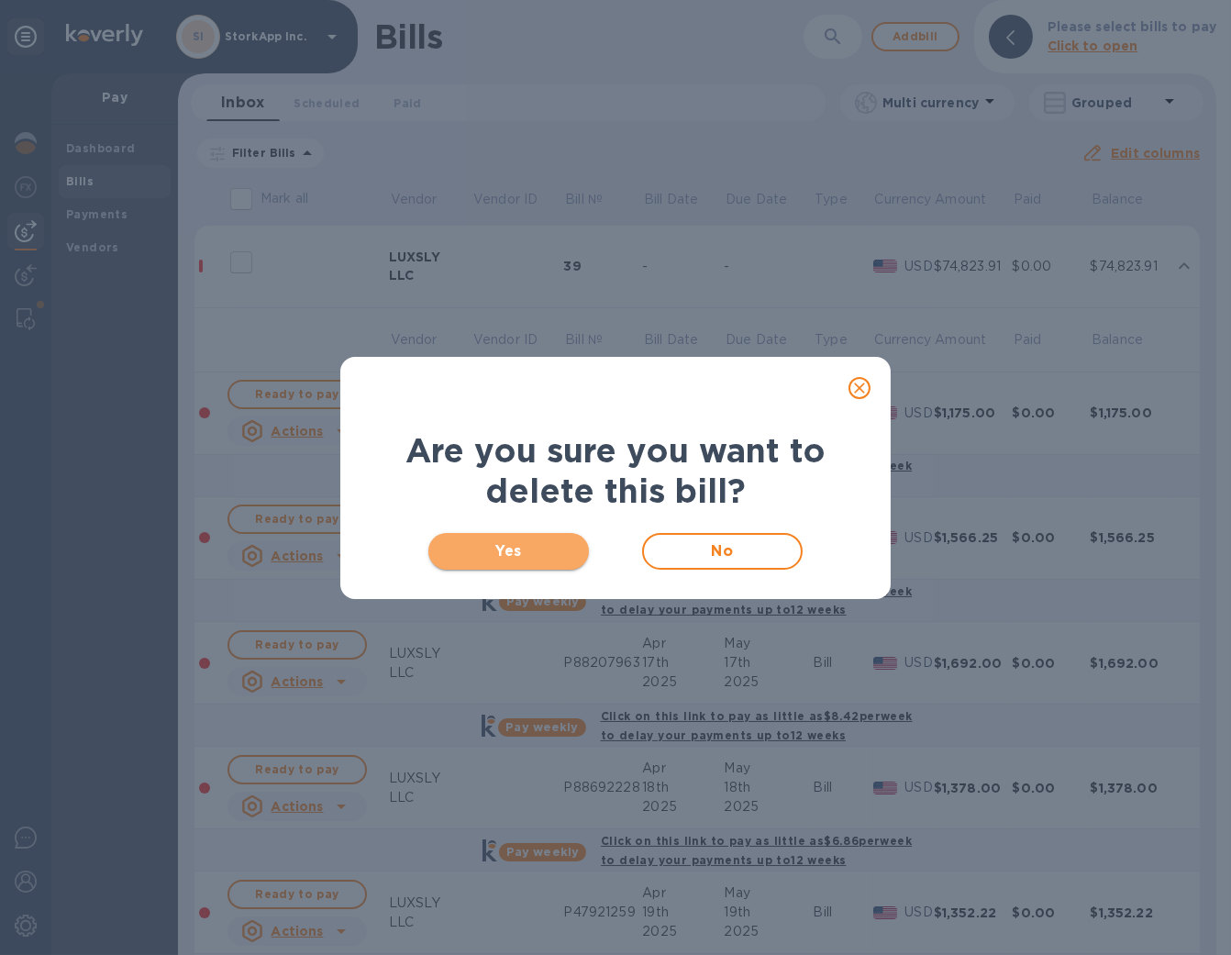
click at [520, 540] on span "Yes" at bounding box center [508, 551] width 131 height 22
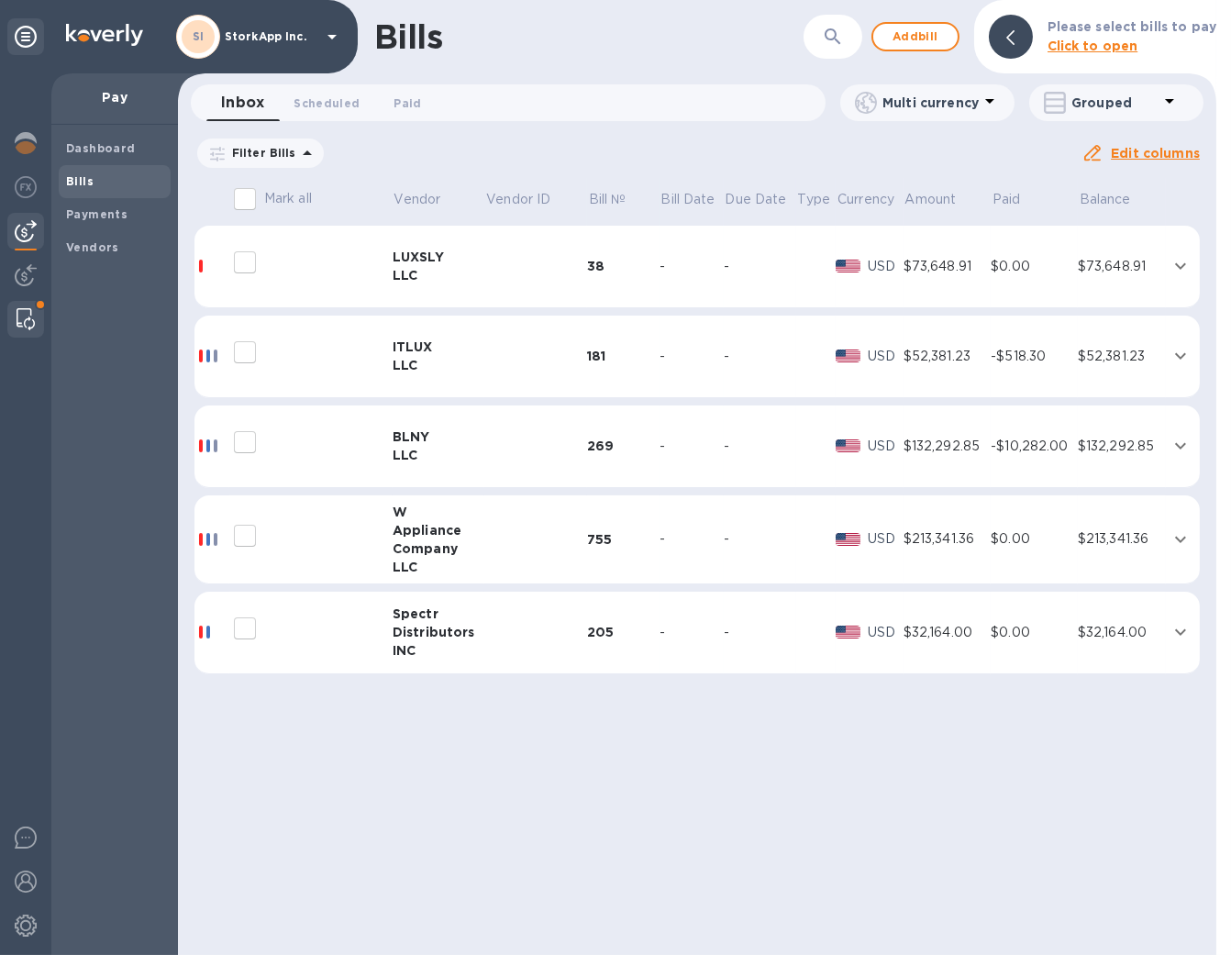
click at [26, 315] on img at bounding box center [26, 319] width 18 height 22
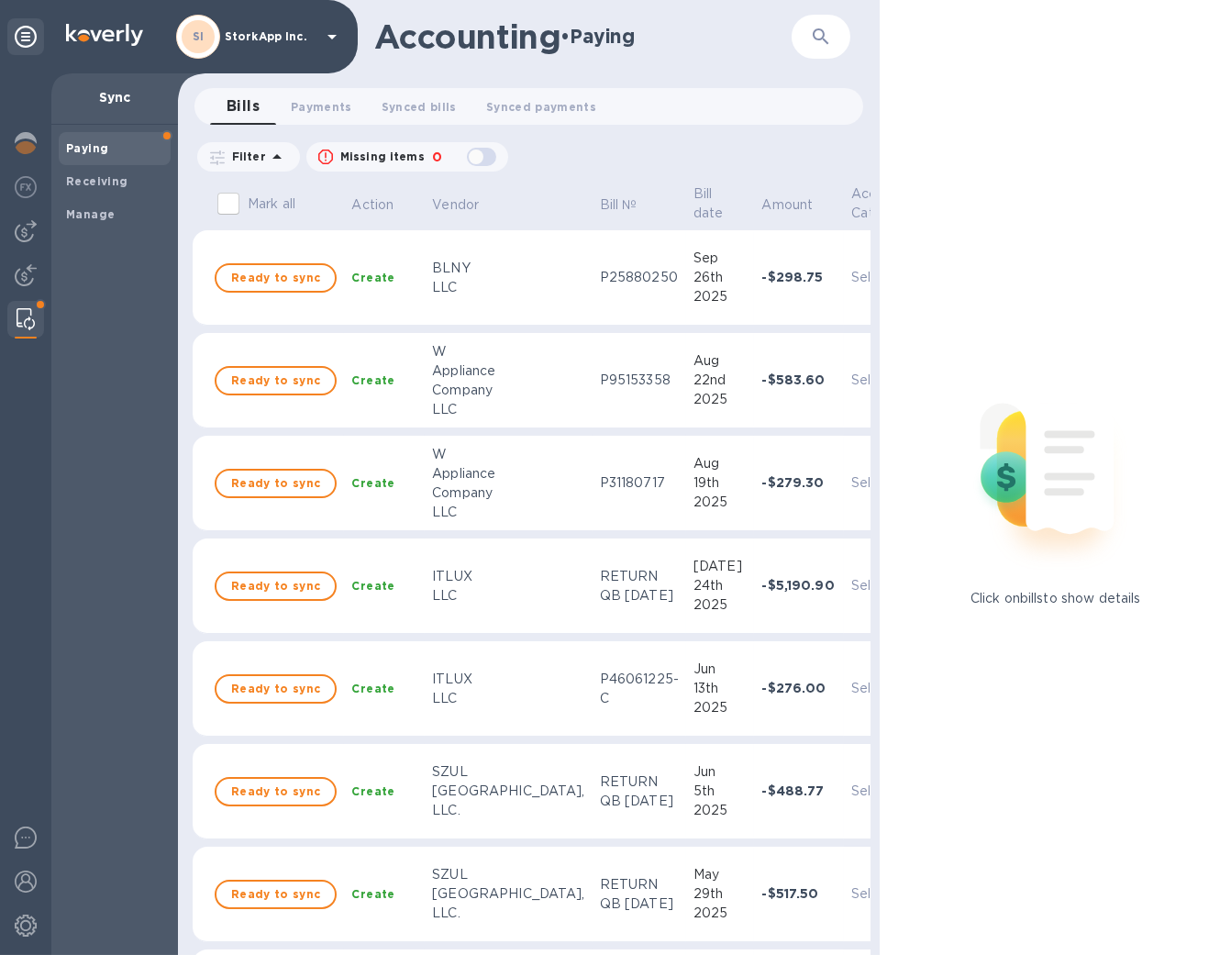
click at [866, 139] on div "Filter Missing items 0" at bounding box center [528, 160] width 701 height 42
click at [27, 227] on img at bounding box center [26, 231] width 22 height 22
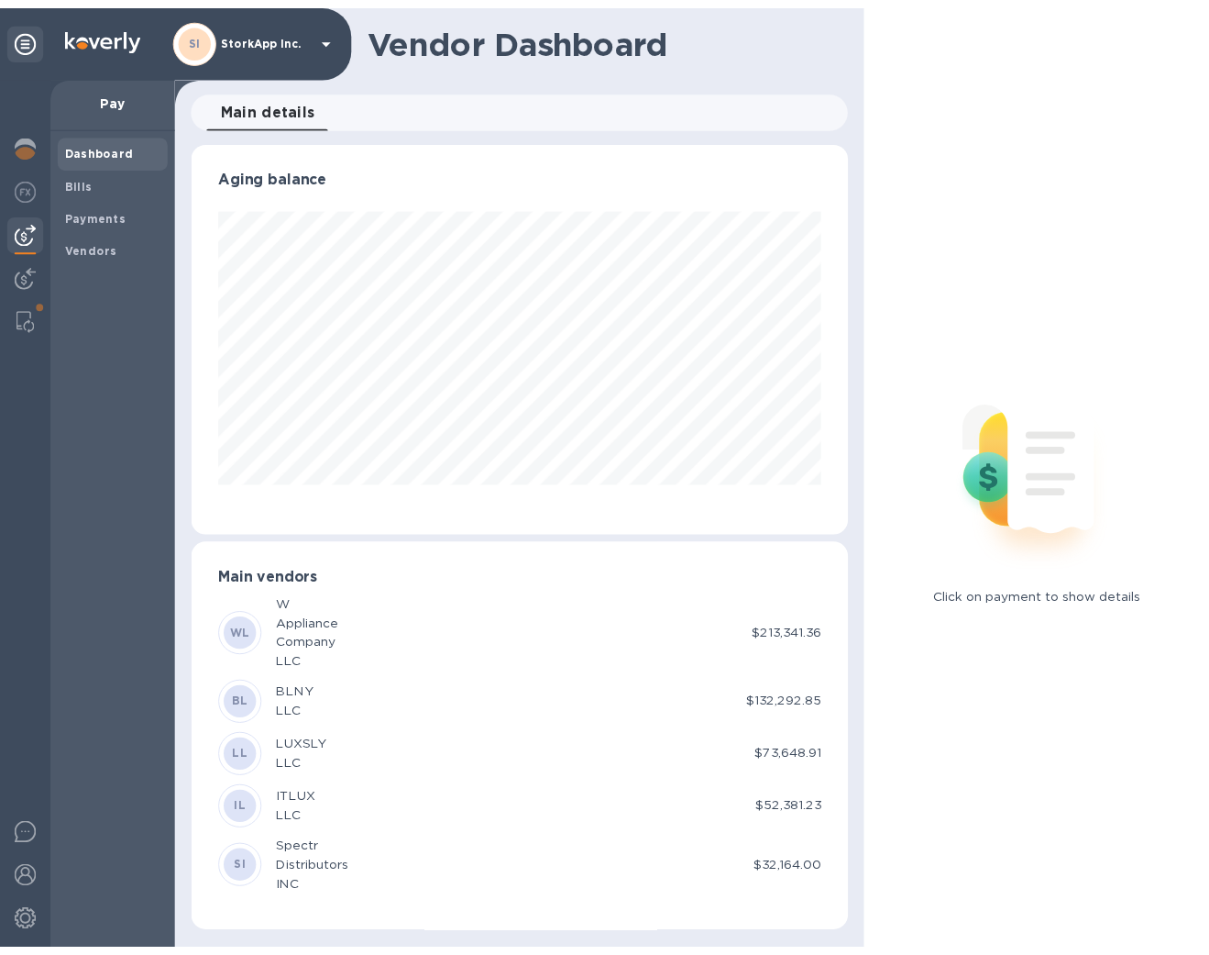
scroll to position [396, 668]
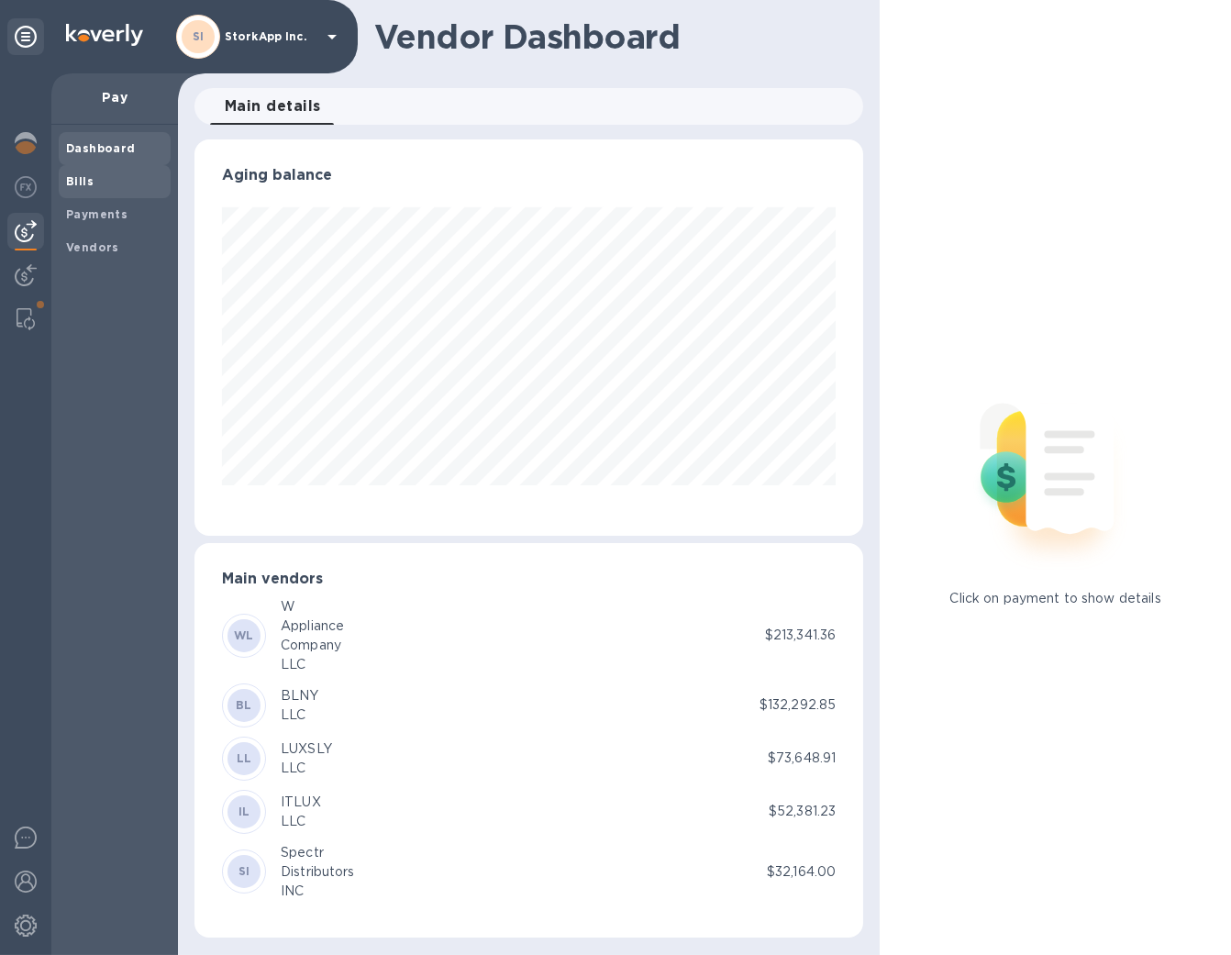
click at [78, 180] on b "Bills" at bounding box center [80, 181] width 28 height 14
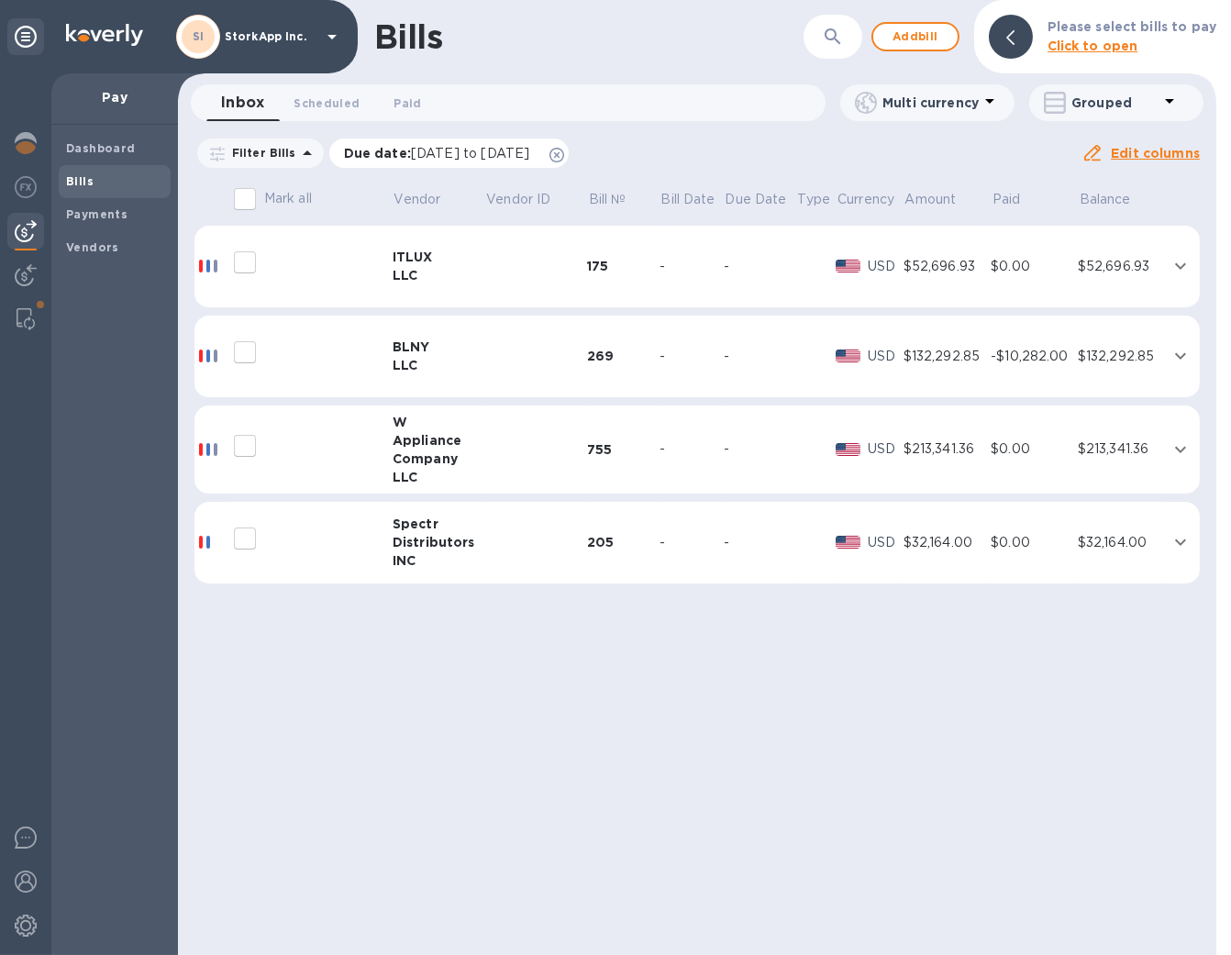
click at [564, 153] on icon at bounding box center [556, 155] width 15 height 15
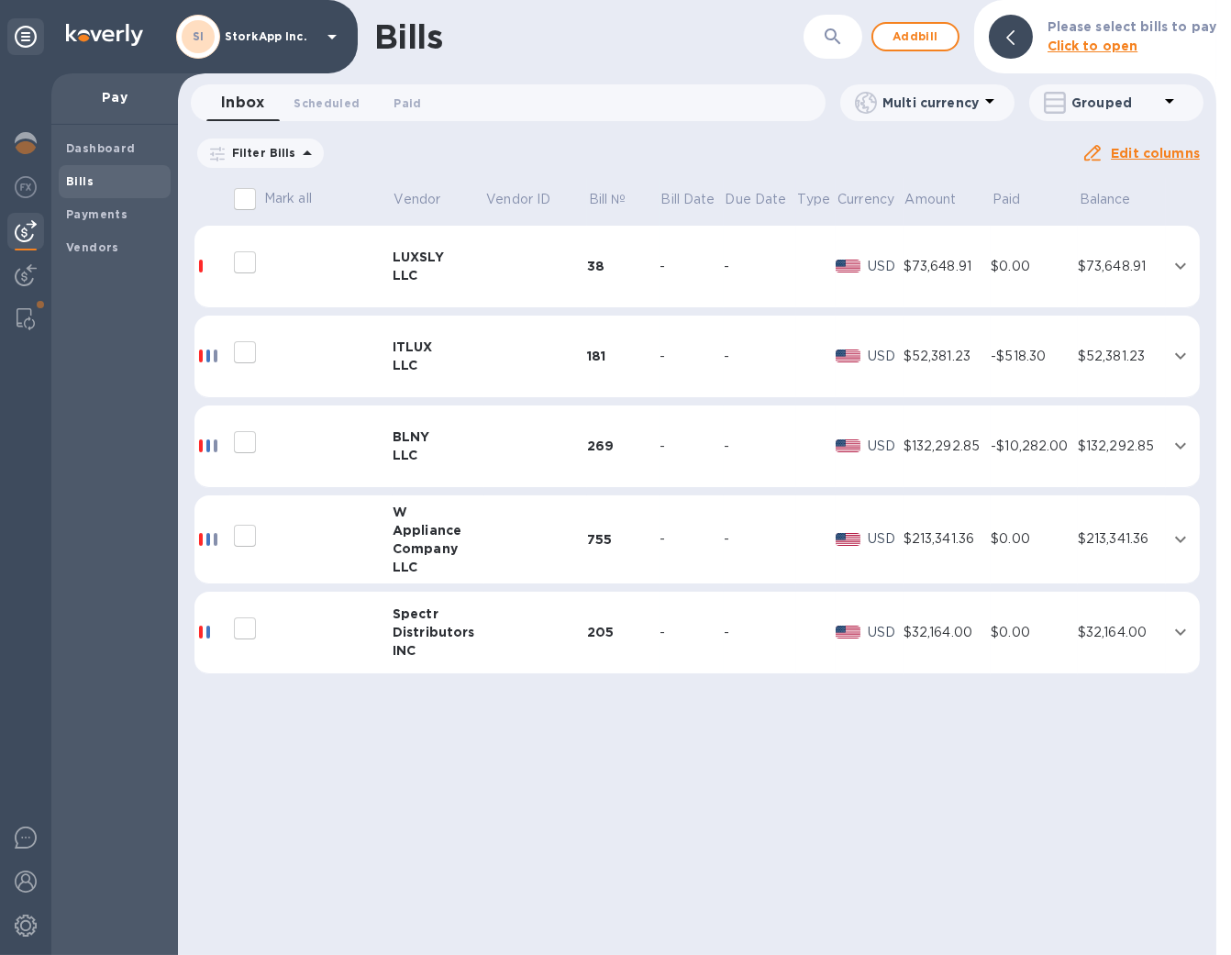
click at [417, 255] on div "LUXSLY" at bounding box center [438, 257] width 93 height 18
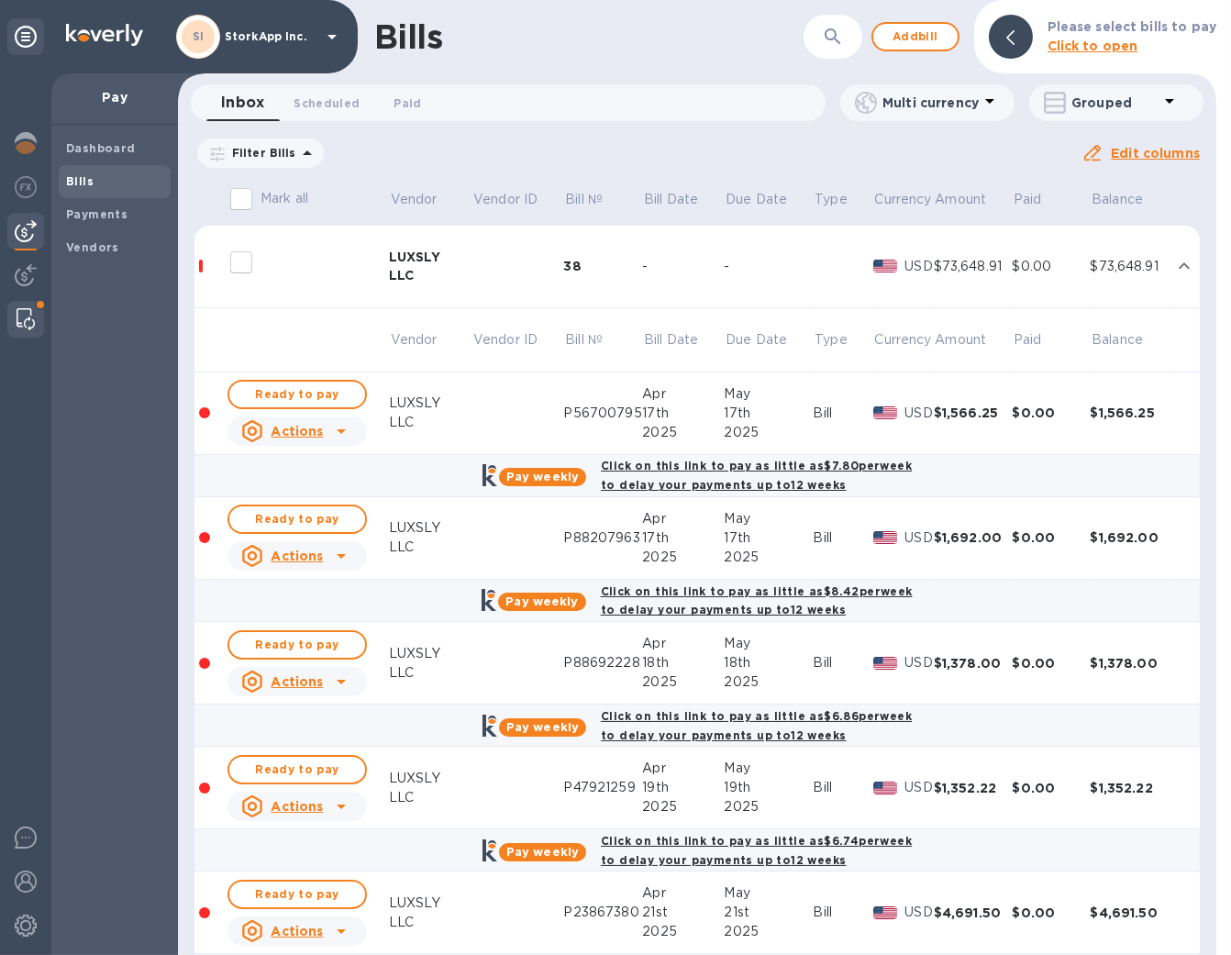
click at [17, 322] on img at bounding box center [26, 319] width 18 height 22
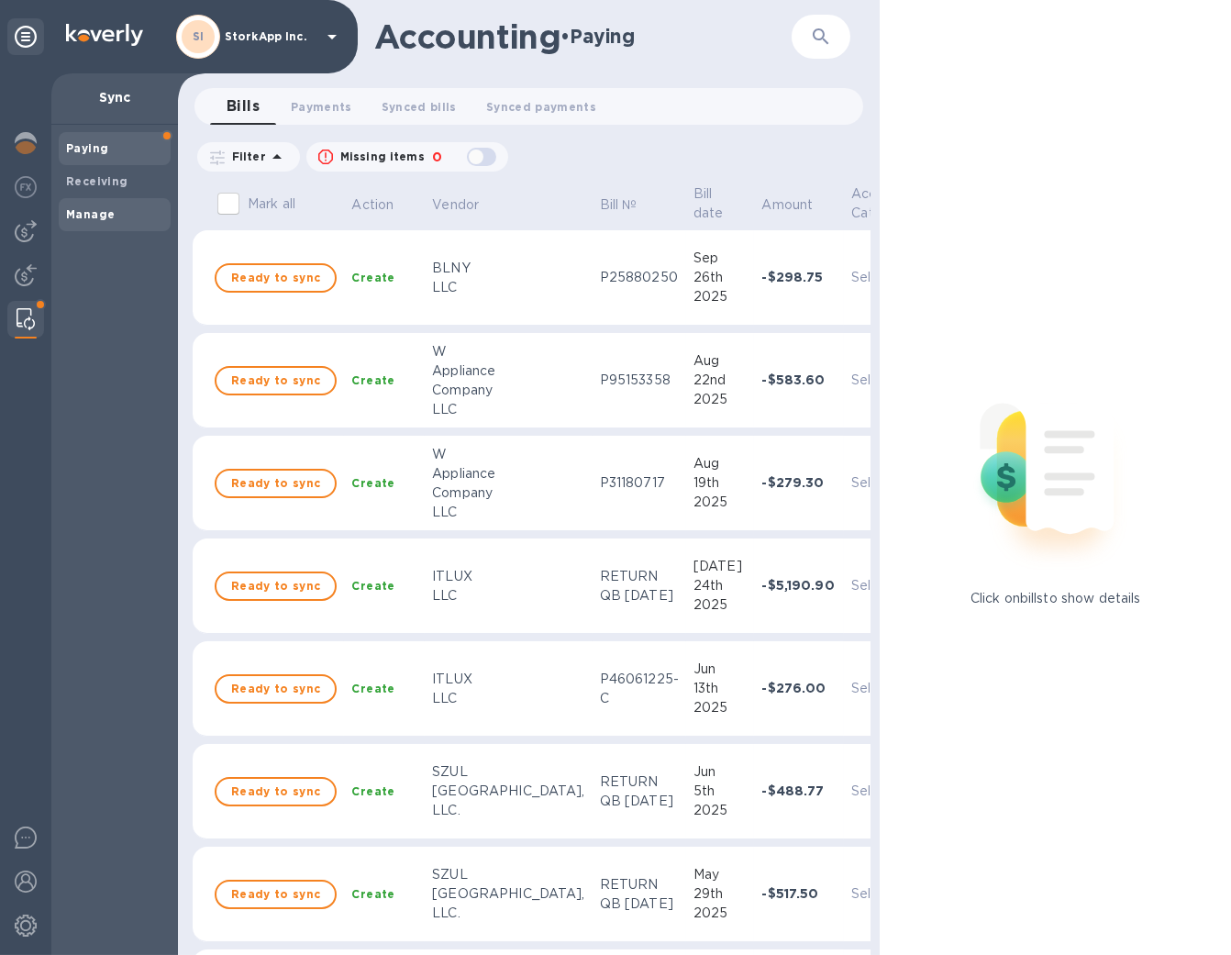
click at [106, 208] on b "Manage" at bounding box center [90, 214] width 49 height 14
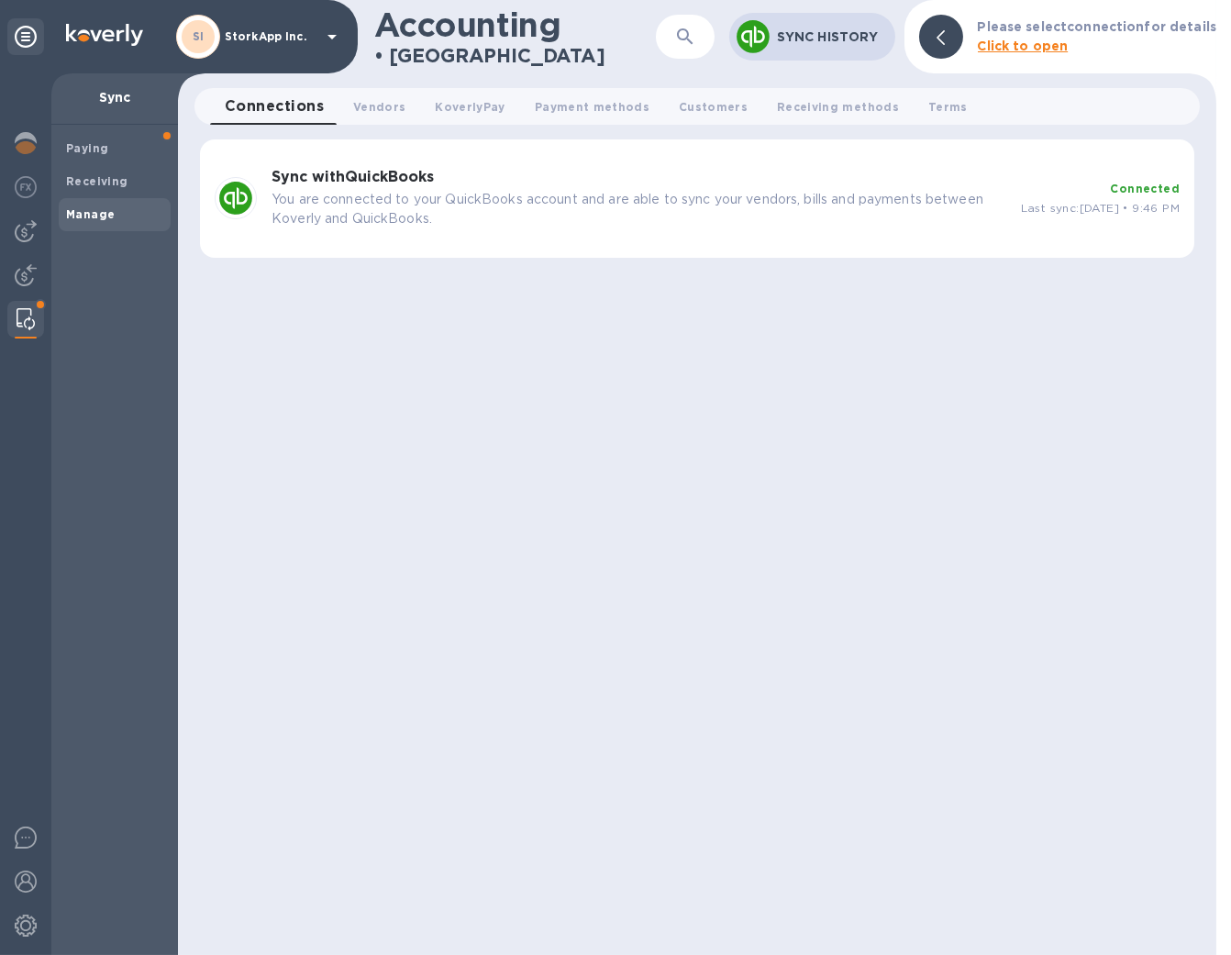
click at [746, 202] on p "You are connected to your QuickBooks account and are able to sync your vendors,…" at bounding box center [638, 209] width 734 height 39
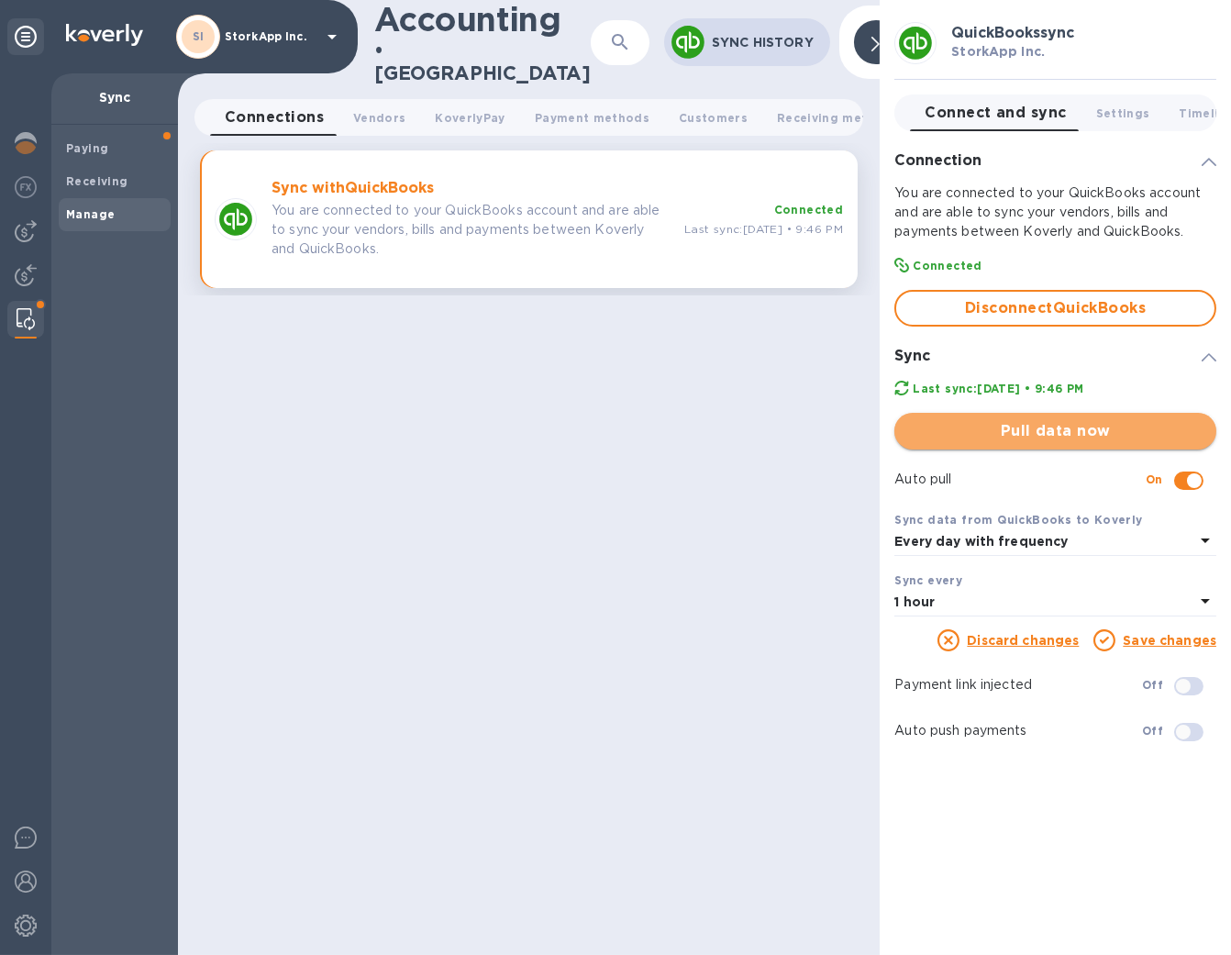
click at [1076, 425] on span "Pull data now" at bounding box center [1055, 431] width 293 height 22
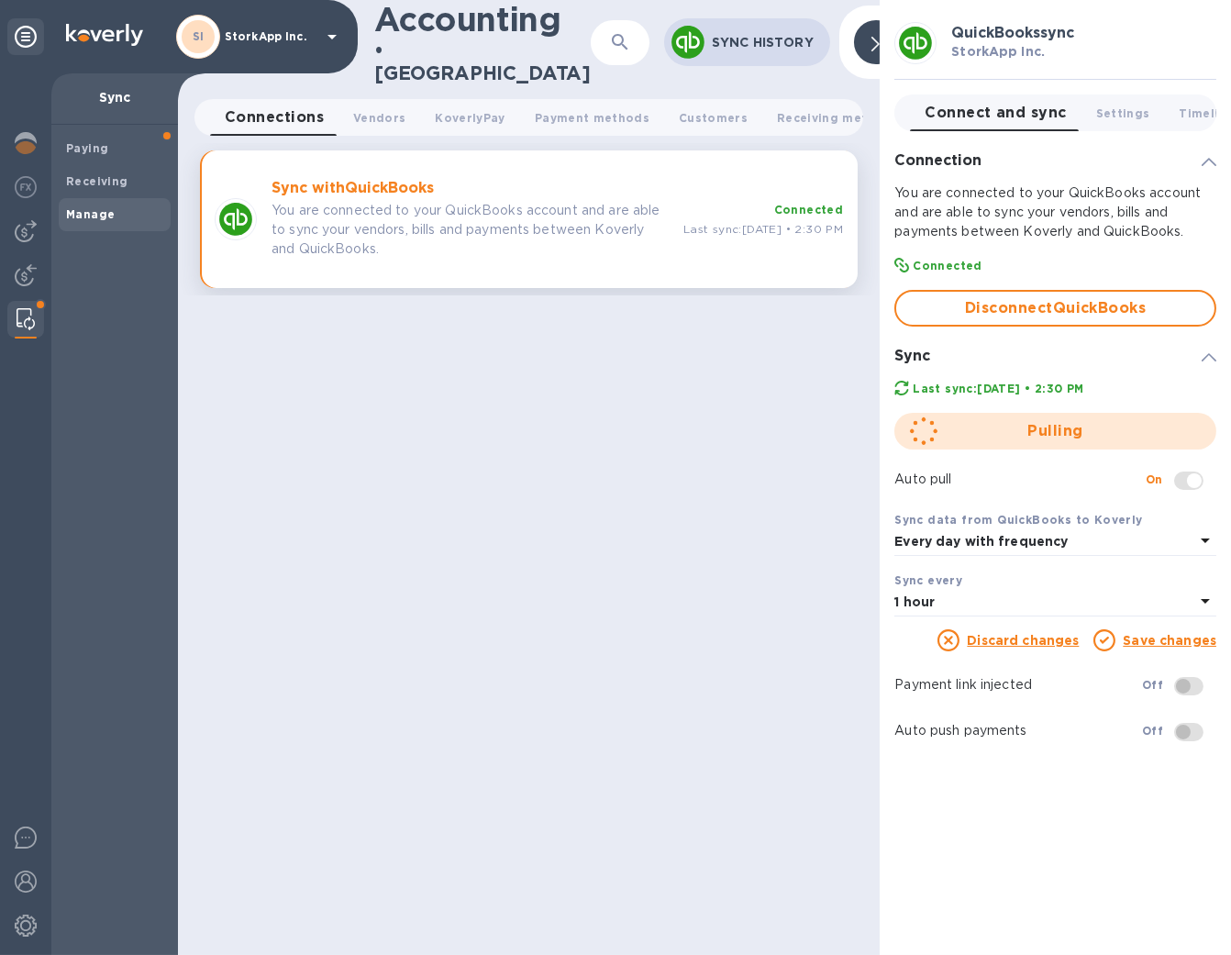
click at [845, 582] on div "Accounting • Manage ​ Sync History Connections 0 Vendors 0 KoverlyPay 0 Payment…" at bounding box center [528, 477] width 701 height 955
click at [29, 143] on img at bounding box center [26, 143] width 22 height 22
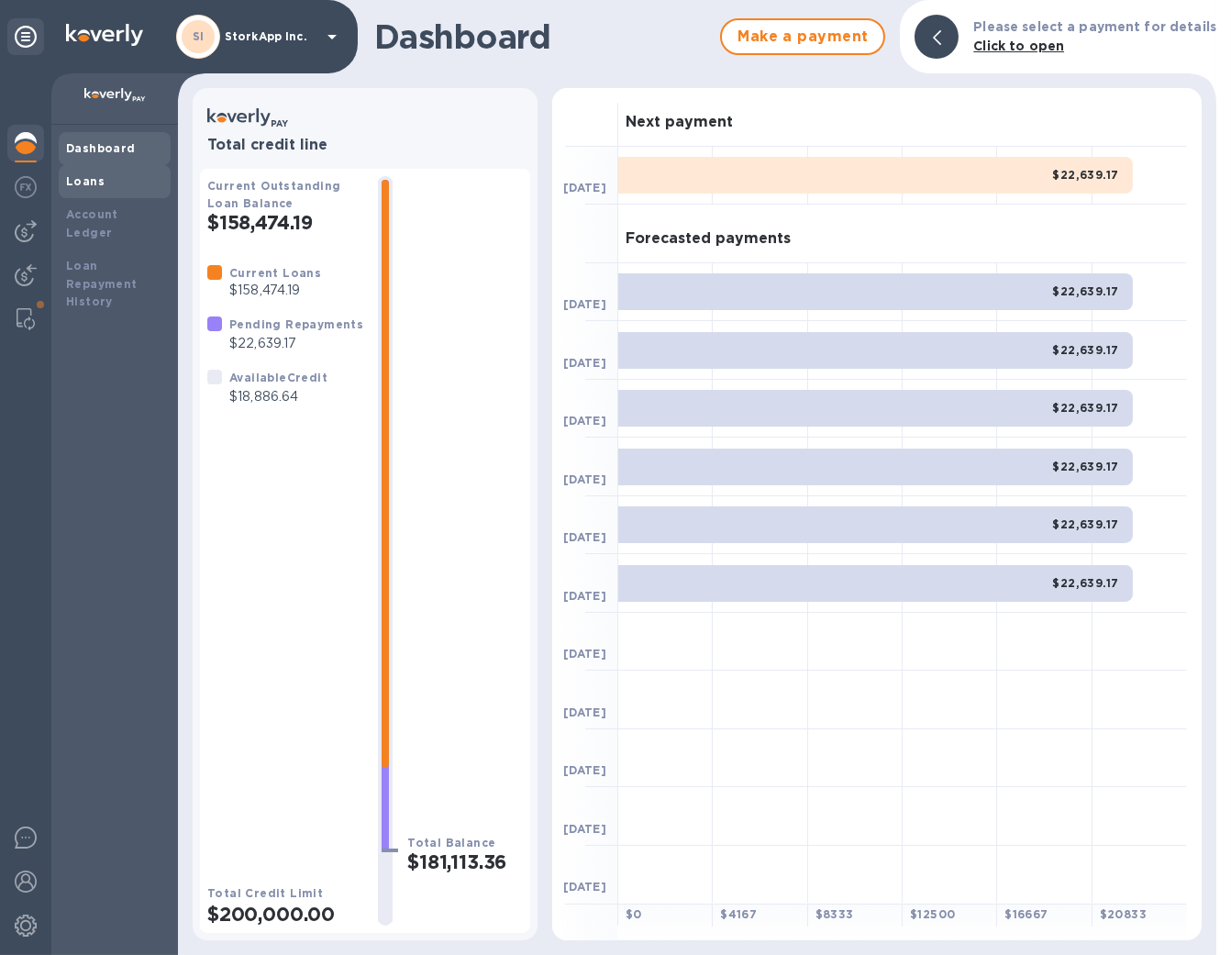
click at [105, 177] on div "Loans" at bounding box center [114, 181] width 97 height 18
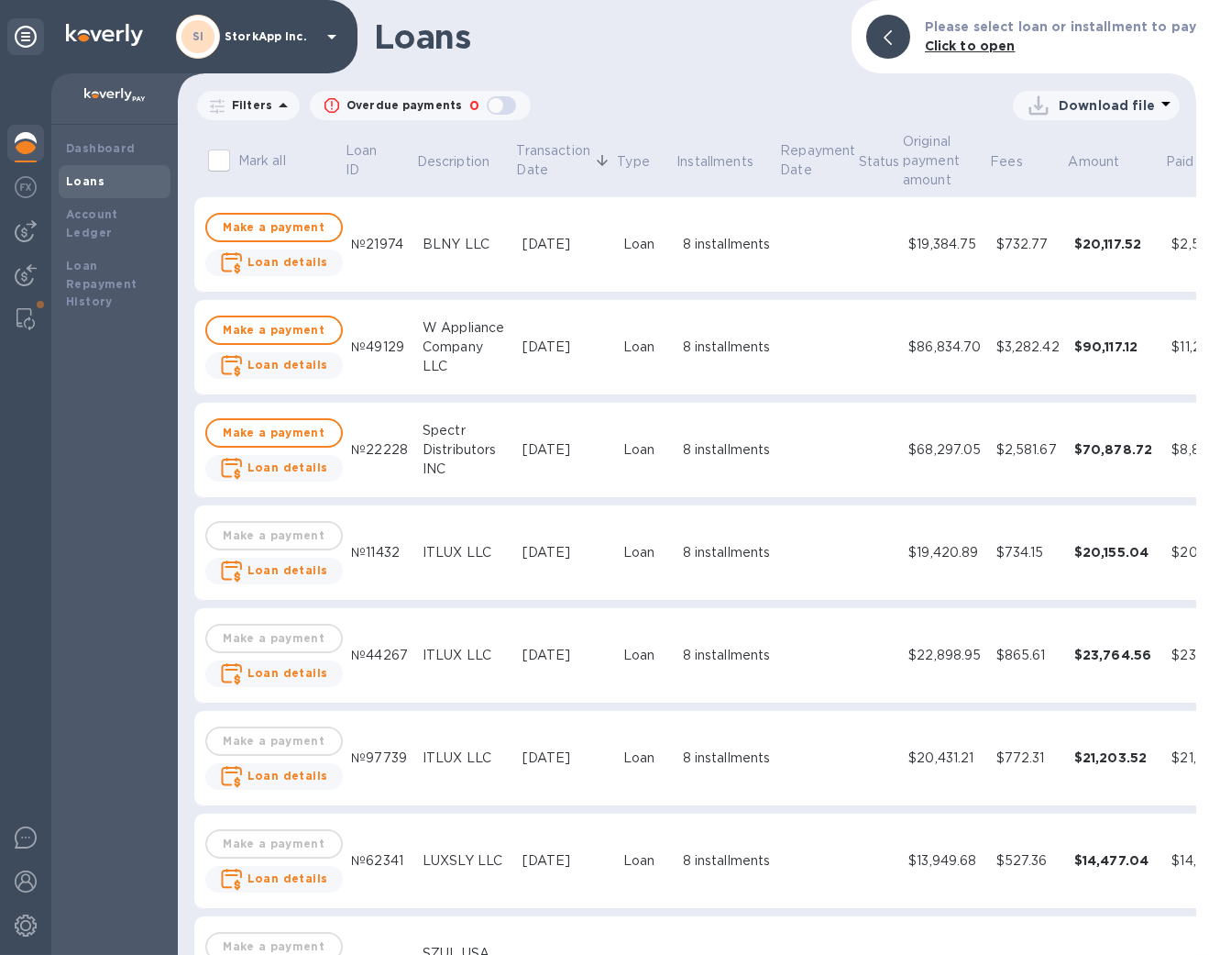
drag, startPoint x: 779, startPoint y: 734, endPoint x: 695, endPoint y: 788, distance: 100.2
click at [695, 788] on td "8 installments" at bounding box center [728, 758] width 104 height 95
